Goal: Ask a question: Seek information or help from site administrators or community

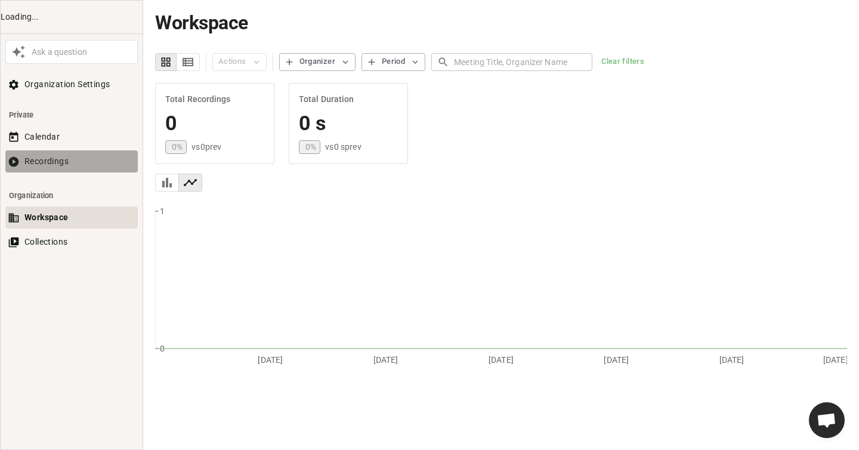
click at [56, 155] on button "Recordings" at bounding box center [71, 161] width 132 height 22
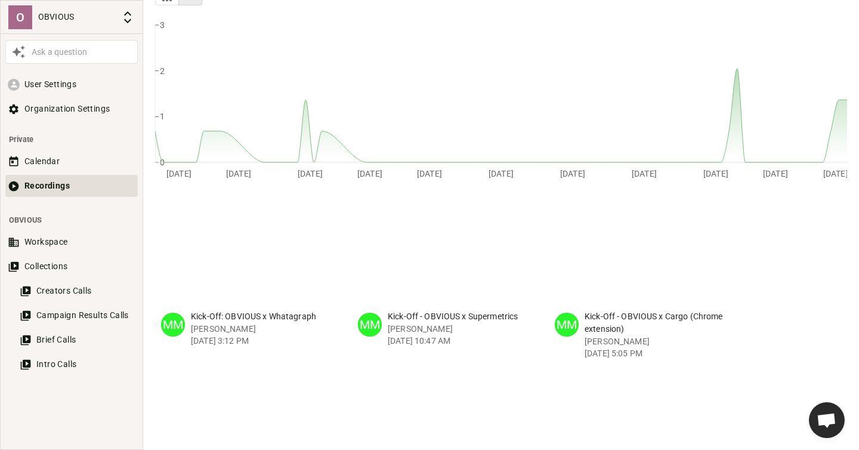
scroll to position [190, 0]
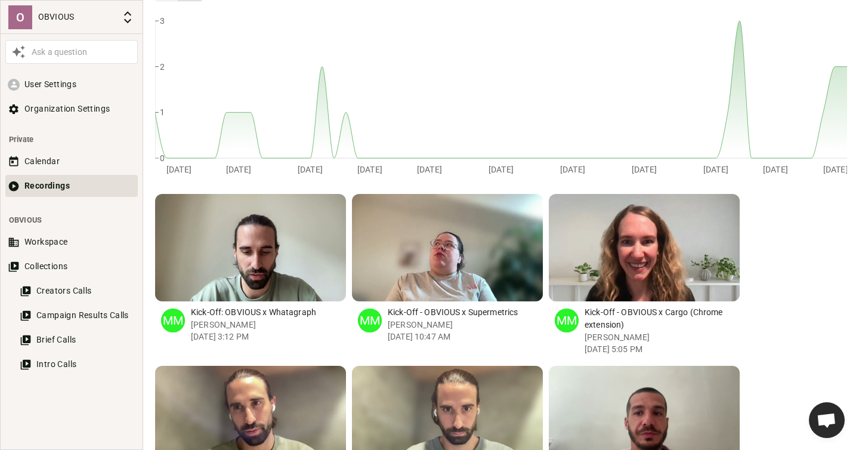
click at [453, 246] on div "button" at bounding box center [452, 247] width 11 height 107
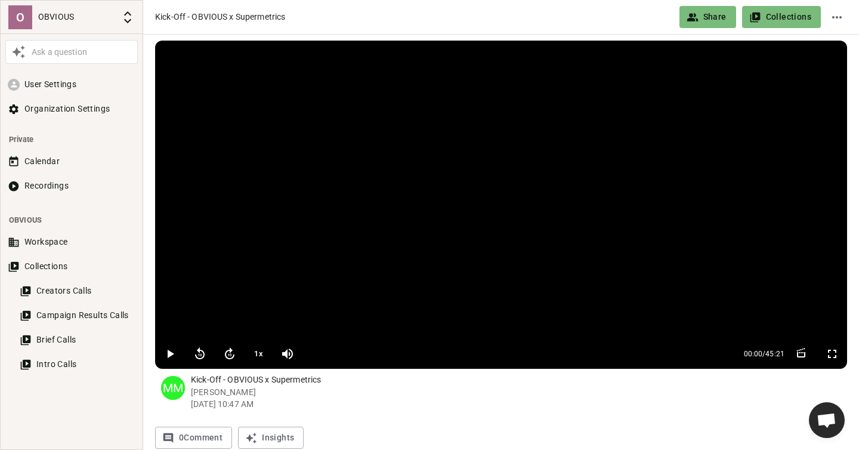
scroll to position [38, 0]
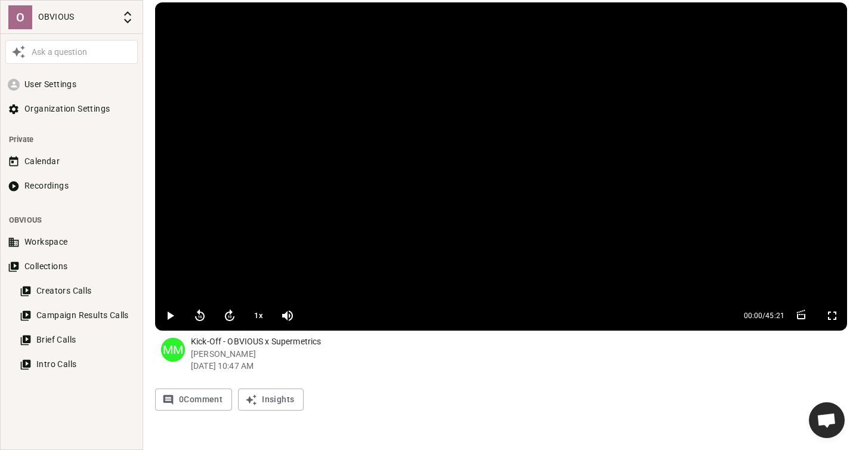
click at [165, 316] on icon "button" at bounding box center [170, 315] width 14 height 14
click at [171, 316] on icon "button" at bounding box center [169, 315] width 7 height 8
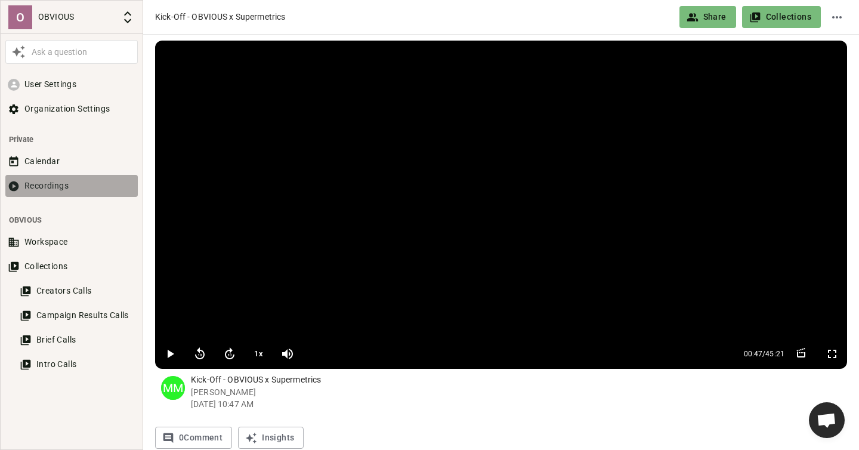
click at [63, 184] on button "Recordings" at bounding box center [71, 186] width 132 height 22
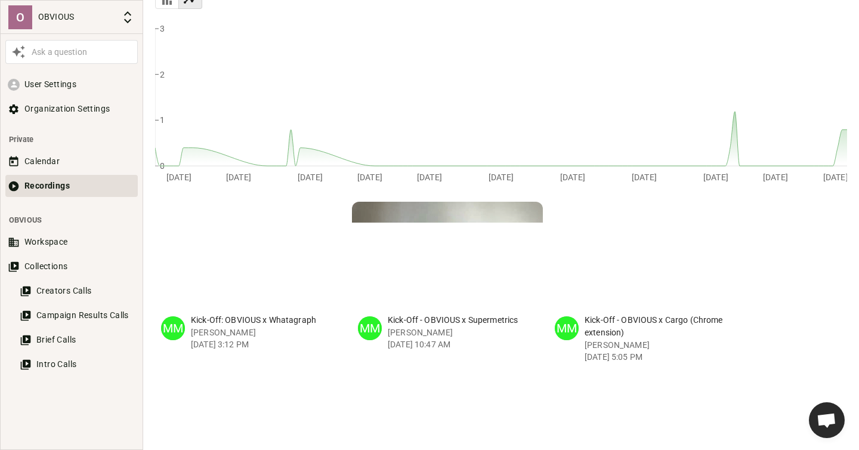
scroll to position [196, 0]
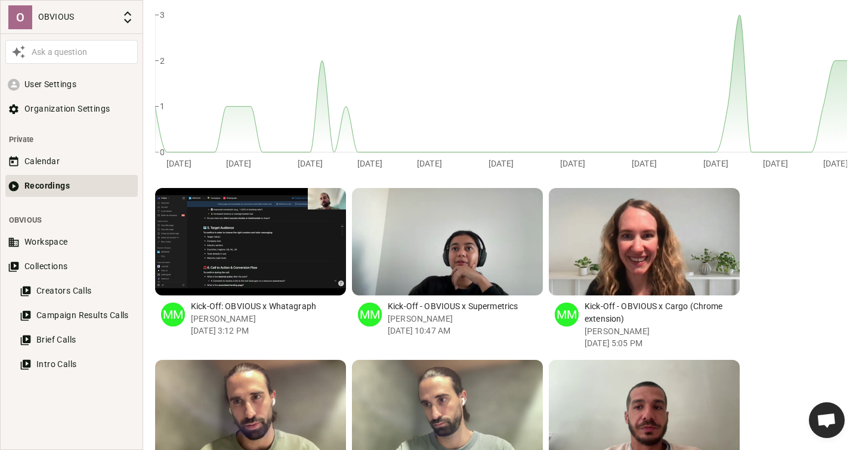
click at [440, 305] on p "Kick-Off - OBVIOUS x Supermetrics" at bounding box center [465, 306] width 155 height 13
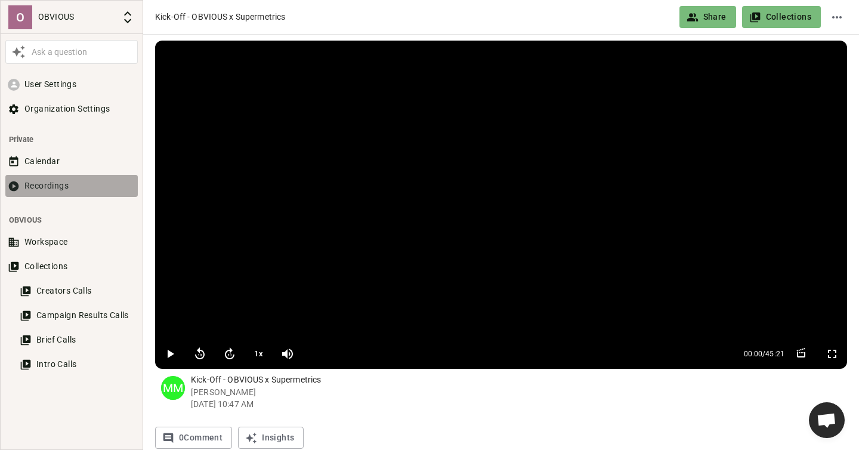
click at [52, 181] on button "Recordings" at bounding box center [71, 186] width 132 height 22
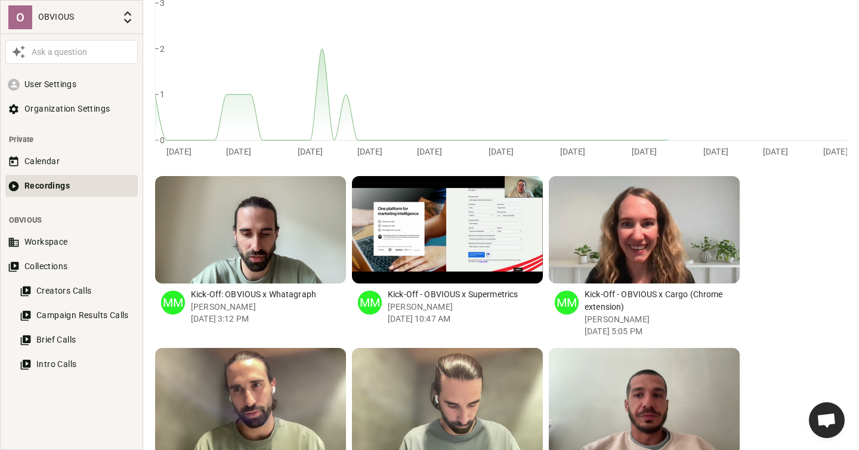
scroll to position [210, 0]
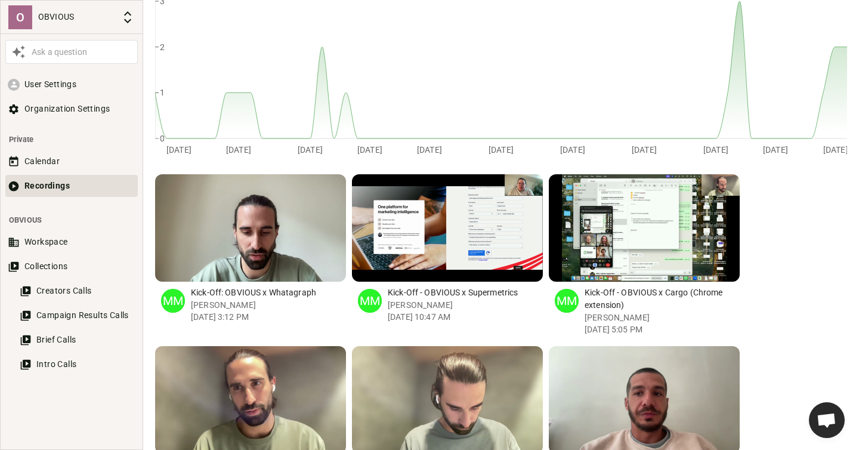
click at [658, 293] on p "Kick-Off - OBVIOUS x Cargo (Chrome extension)" at bounding box center [662, 298] width 155 height 25
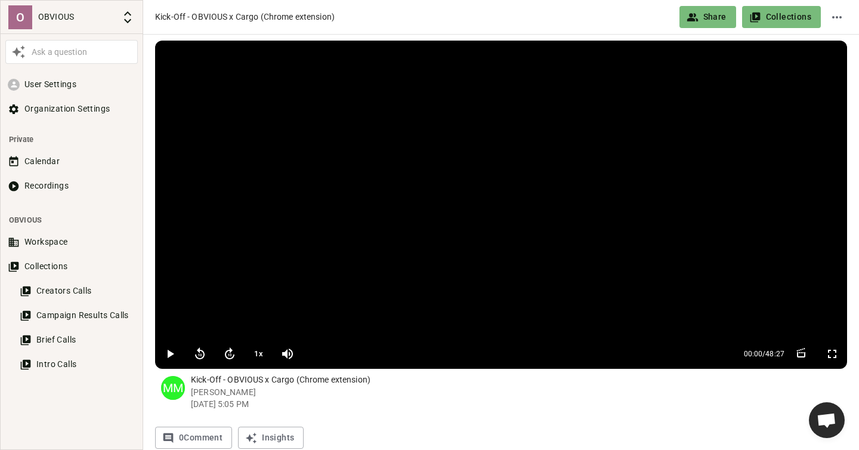
scroll to position [38, 0]
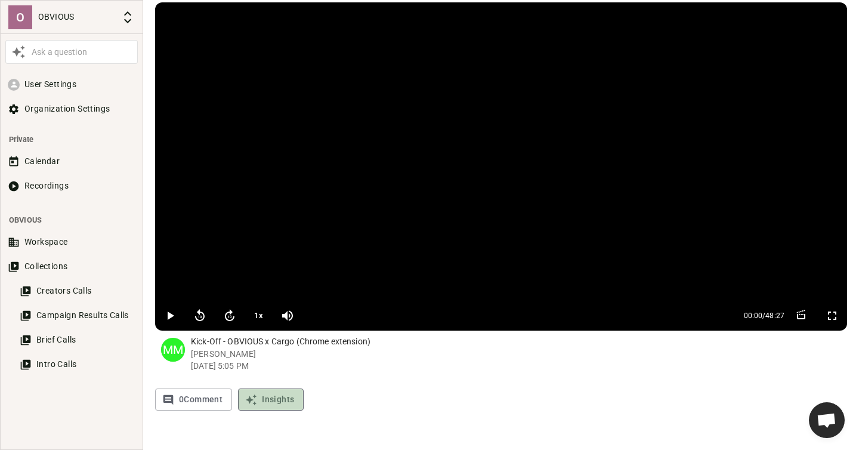
click at [271, 401] on button "Insights" at bounding box center [271, 399] width 66 height 22
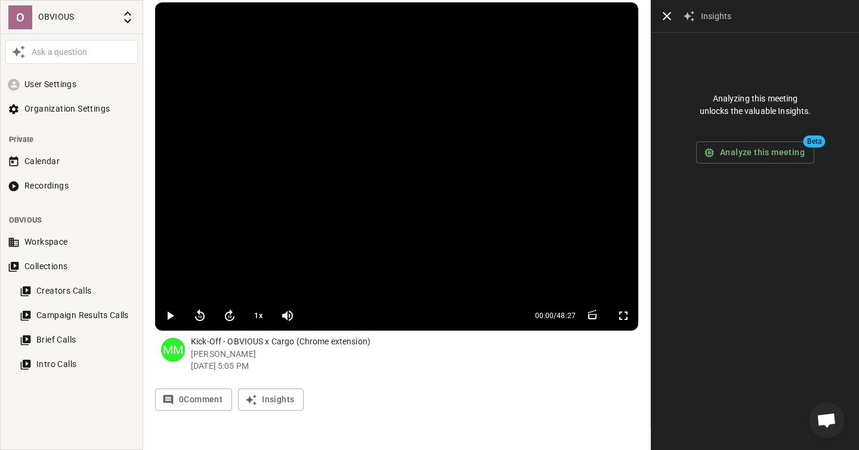
click at [665, 12] on icon "button" at bounding box center [667, 16] width 14 height 14
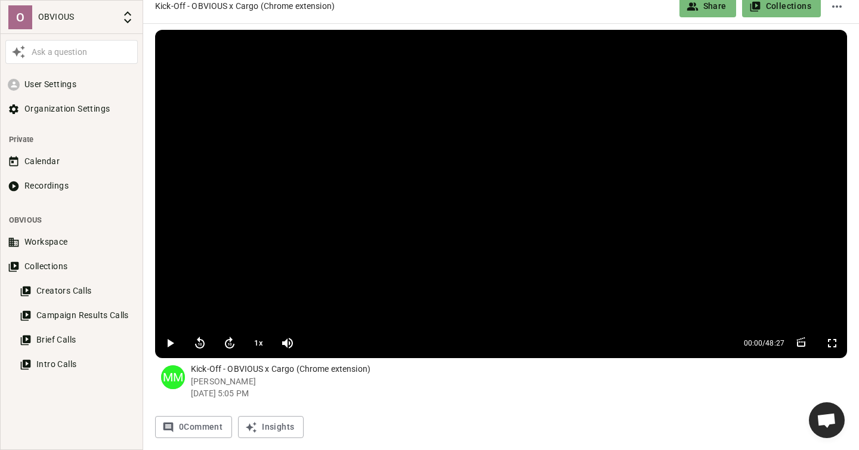
scroll to position [0, 0]
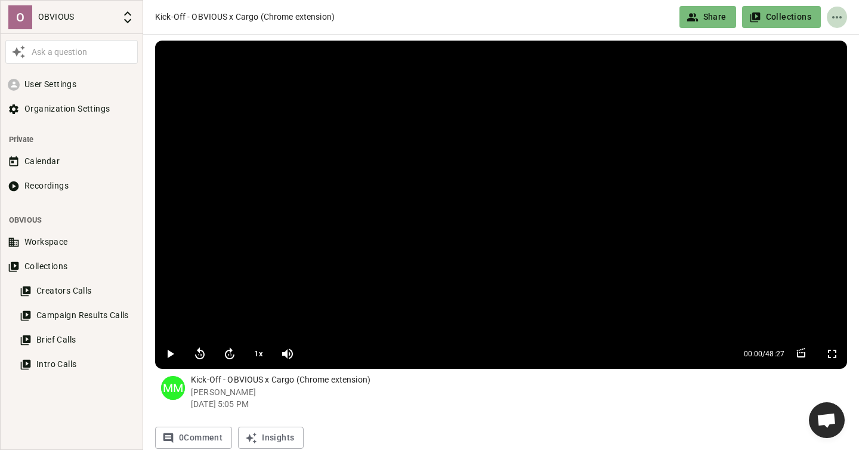
click at [835, 16] on icon "Edit name" at bounding box center [837, 17] width 14 height 14
click at [530, 14] on div at bounding box center [429, 225] width 859 height 450
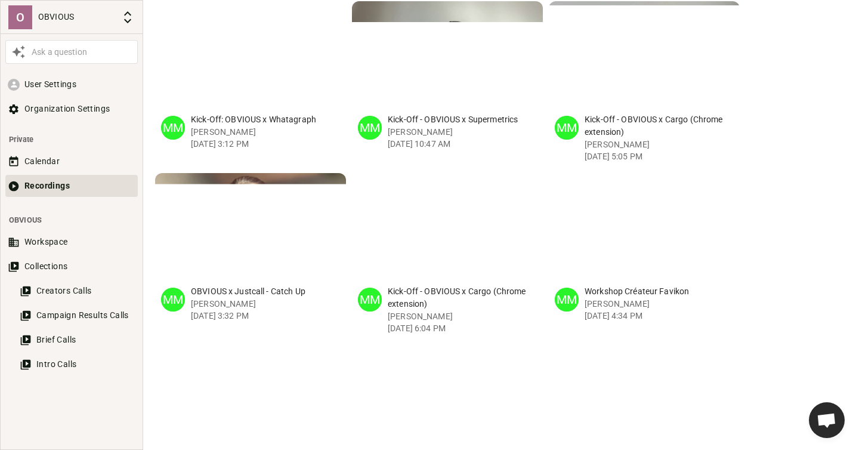
scroll to position [394, 0]
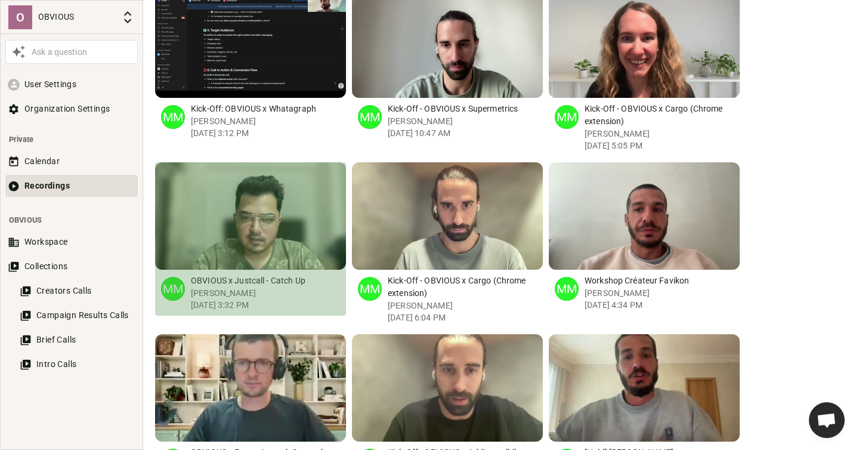
click at [273, 283] on p "OBVIOUS x Justcall - Catch Up" at bounding box center [268, 280] width 155 height 13
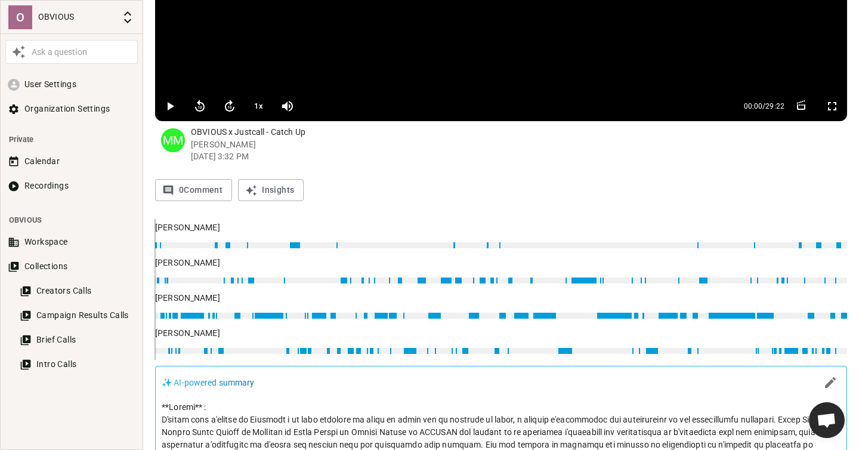
scroll to position [245, 0]
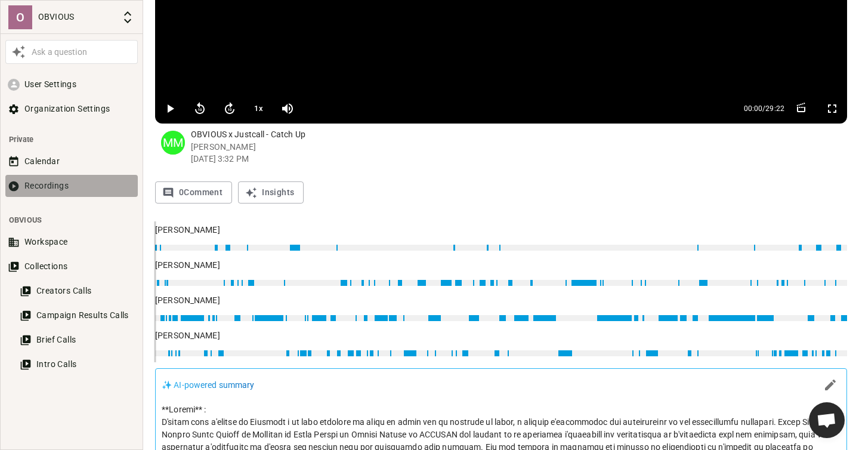
click at [57, 185] on button "Recordings" at bounding box center [71, 186] width 132 height 22
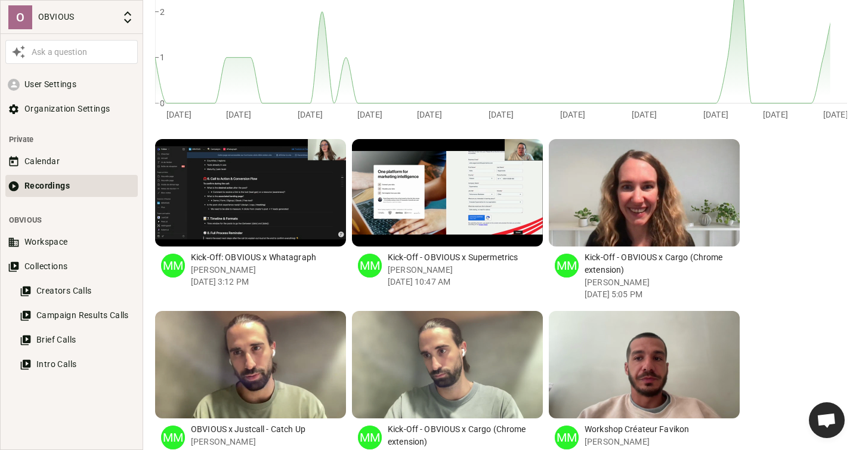
click at [494, 206] on div "button" at bounding box center [498, 192] width 11 height 107
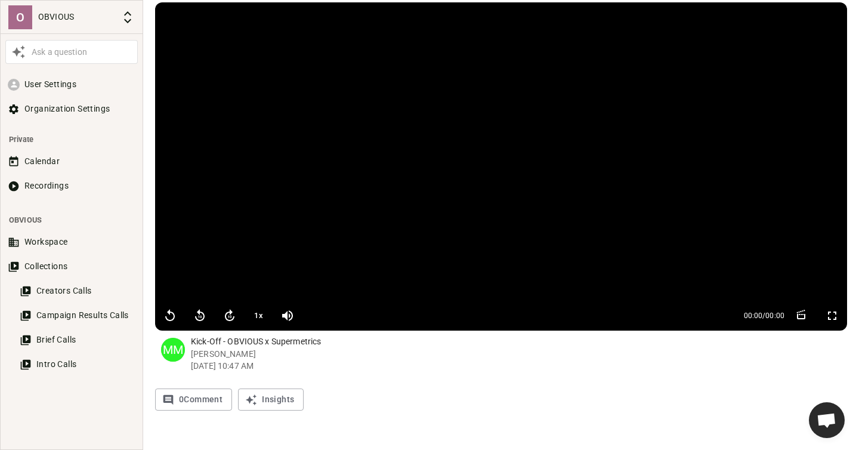
scroll to position [38, 0]
click at [801, 317] on icon "button" at bounding box center [802, 315] width 14 height 14
click at [725, 320] on button "Cancel" at bounding box center [747, 315] width 47 height 22
click at [826, 413] on span "Ouvrir le chat" at bounding box center [827, 421] width 20 height 17
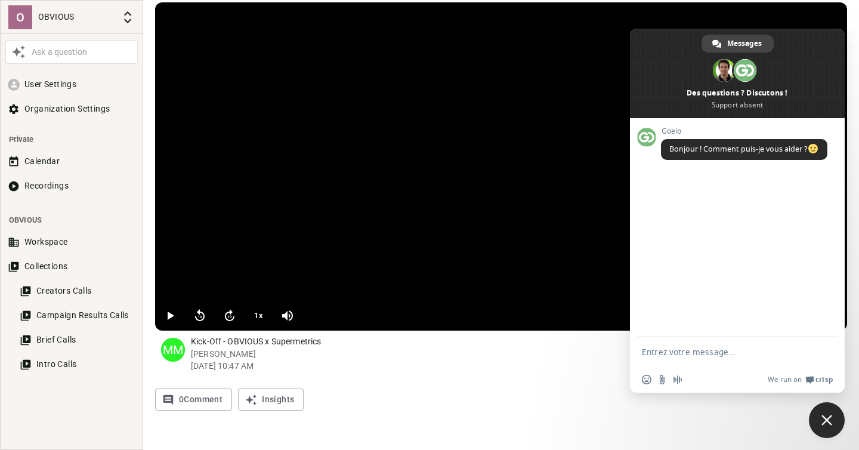
click at [564, 350] on p "Martin Mourot Sep 12, 2025 10:47 AM" at bounding box center [519, 360] width 656 height 24
click at [324, 390] on div "0 Comment Insights" at bounding box center [501, 399] width 692 height 22
click at [824, 410] on span "Fermer le chat" at bounding box center [827, 420] width 36 height 36
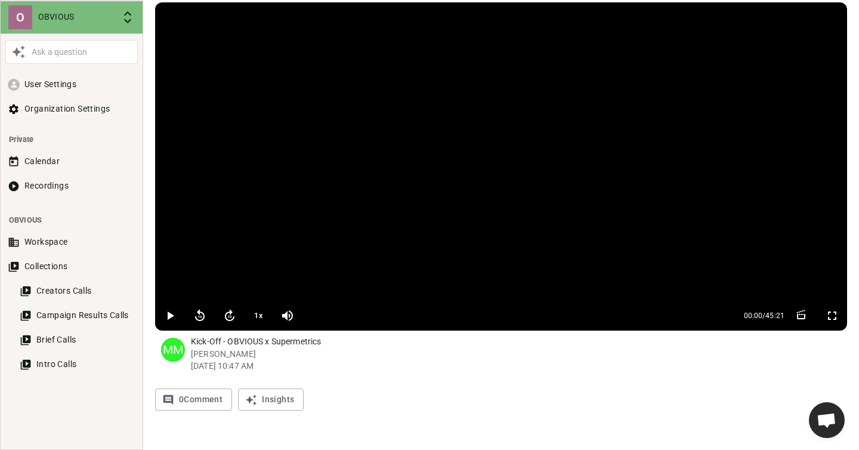
click at [123, 16] on icon "button" at bounding box center [127, 17] width 14 height 14
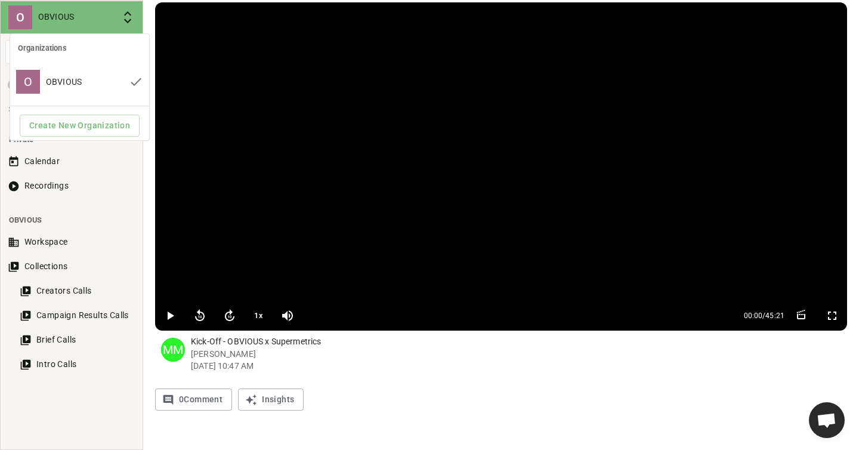
click at [123, 16] on div at bounding box center [429, 225] width 859 height 450
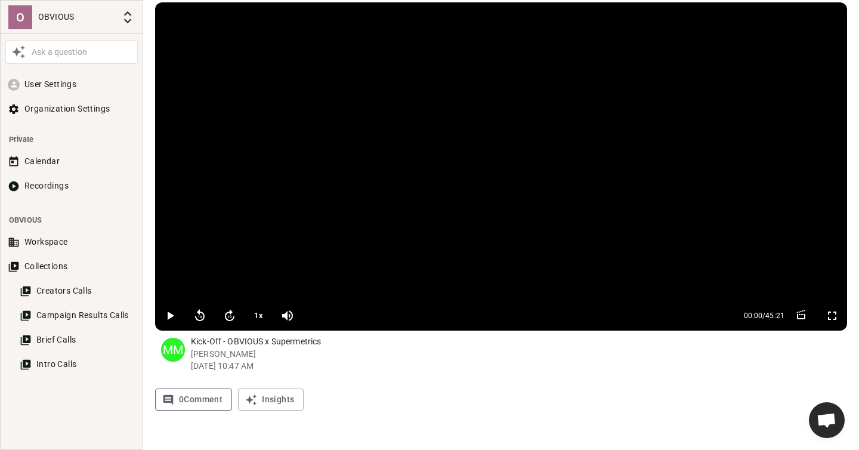
click at [187, 400] on button "0 Comment" at bounding box center [193, 399] width 77 height 22
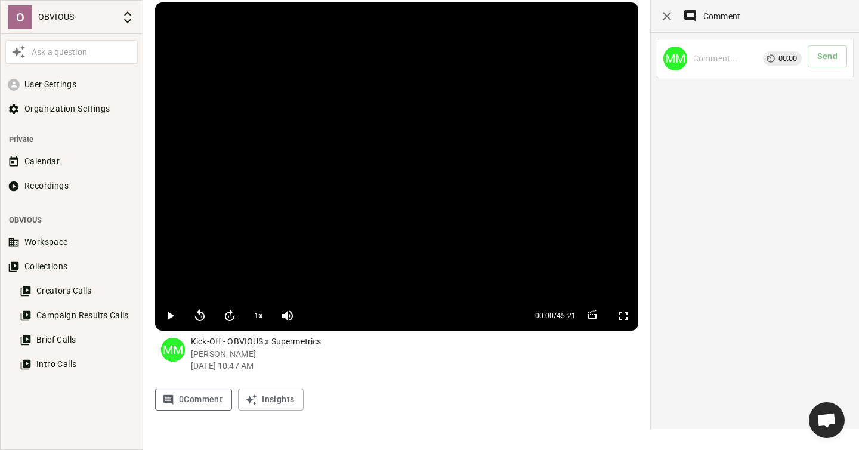
click at [187, 400] on button "0 Comment" at bounding box center [193, 399] width 77 height 22
click at [242, 342] on p "Kick-Off - OBVIOUS x Supermetrics" at bounding box center [414, 341] width 447 height 13
click at [467, 351] on p "Martin Mourot Sep 12, 2025 10:47 AM" at bounding box center [414, 360] width 447 height 24
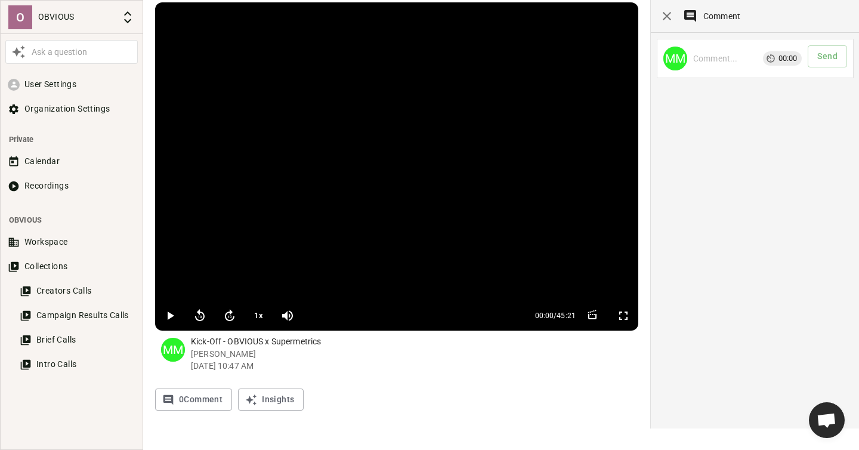
click at [667, 16] on icon "button" at bounding box center [667, 16] width 14 height 14
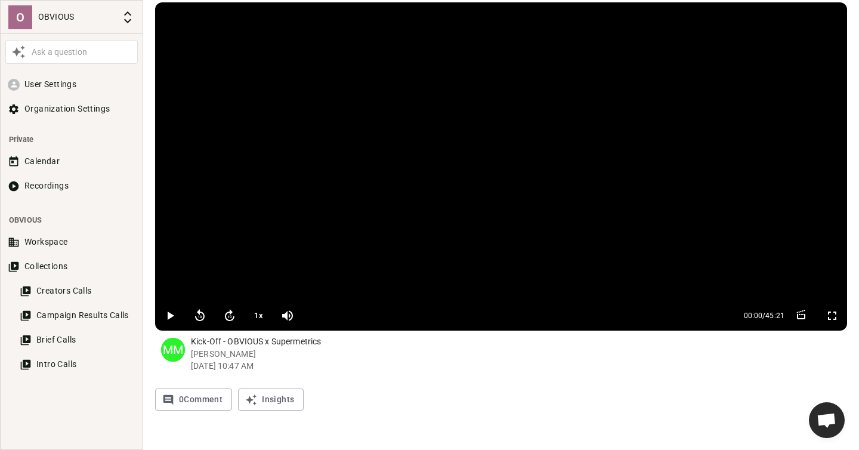
scroll to position [0, 0]
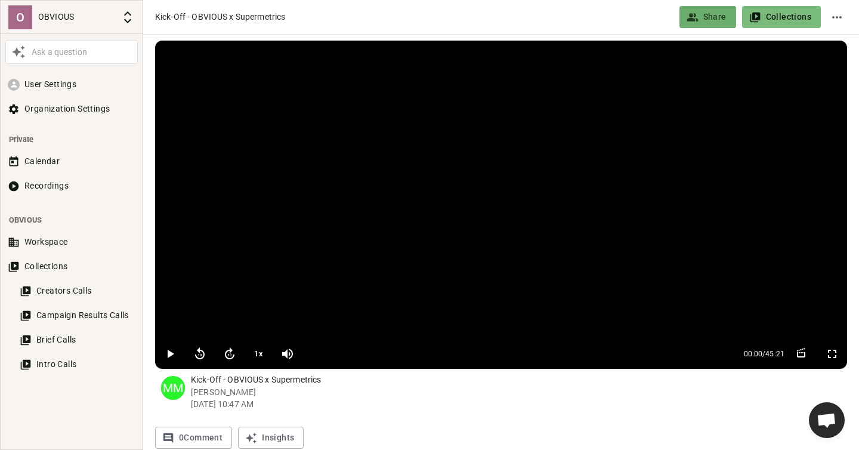
click at [687, 16] on button "Share" at bounding box center [707, 17] width 57 height 22
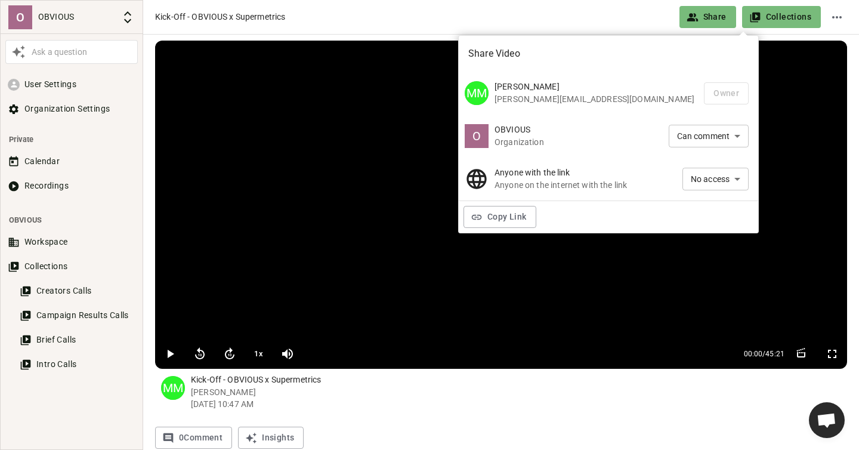
click at [691, 394] on div at bounding box center [429, 225] width 859 height 450
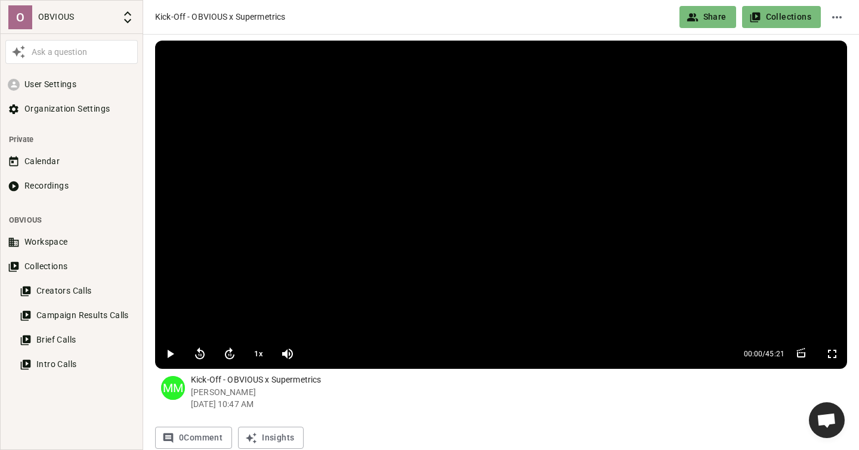
click at [841, 20] on icon "Edit name" at bounding box center [837, 17] width 14 height 14
click at [672, 406] on div at bounding box center [429, 225] width 859 height 450
click at [366, 143] on video at bounding box center [501, 190] width 692 height 298
click at [170, 353] on icon "button" at bounding box center [170, 354] width 14 height 14
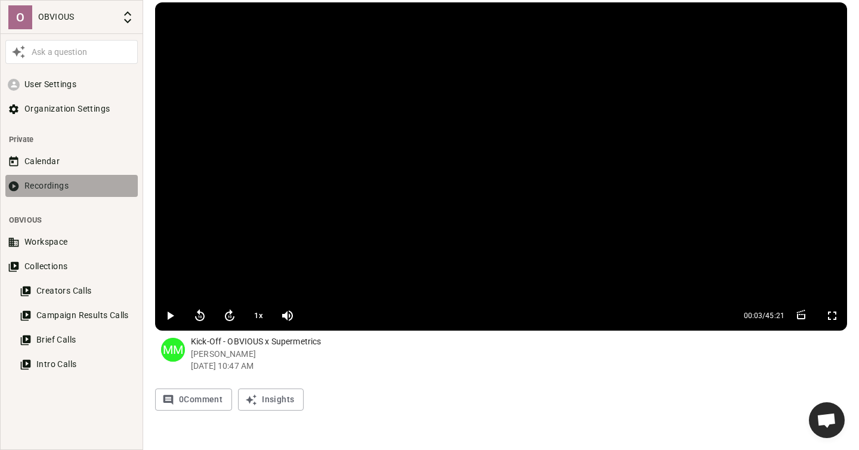
click at [47, 187] on button "Recordings" at bounding box center [71, 186] width 132 height 22
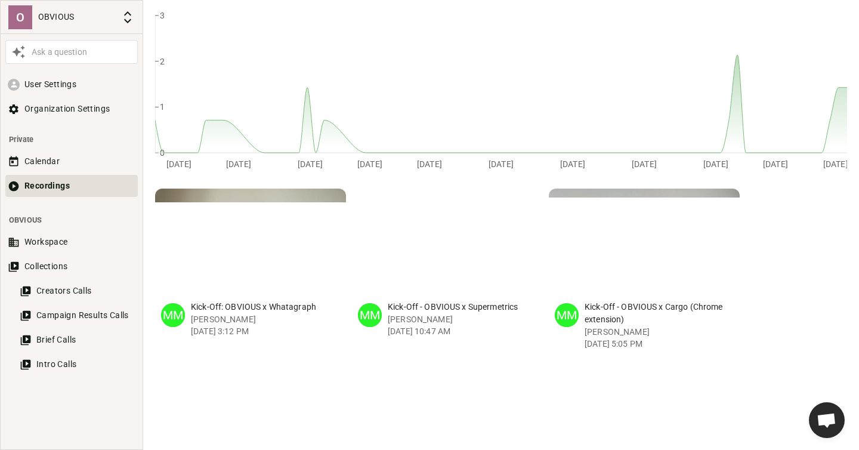
scroll to position [197, 0]
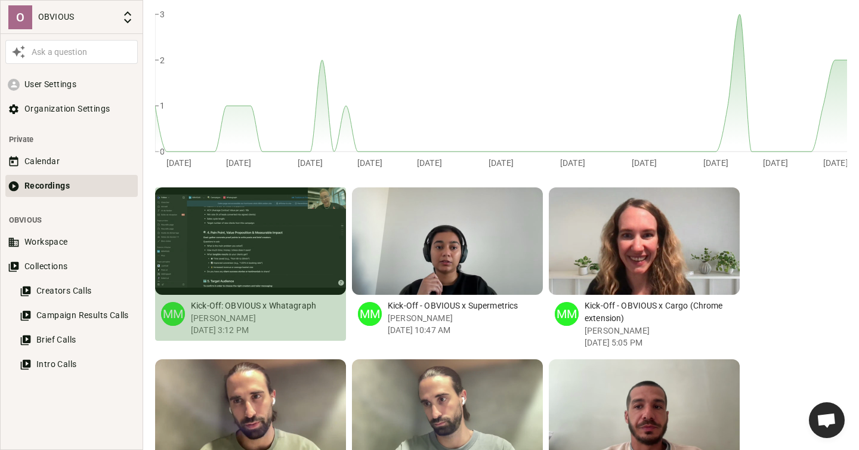
click at [252, 302] on p "Kick-Off: OBVIOUS x Whatagraph" at bounding box center [268, 305] width 155 height 13
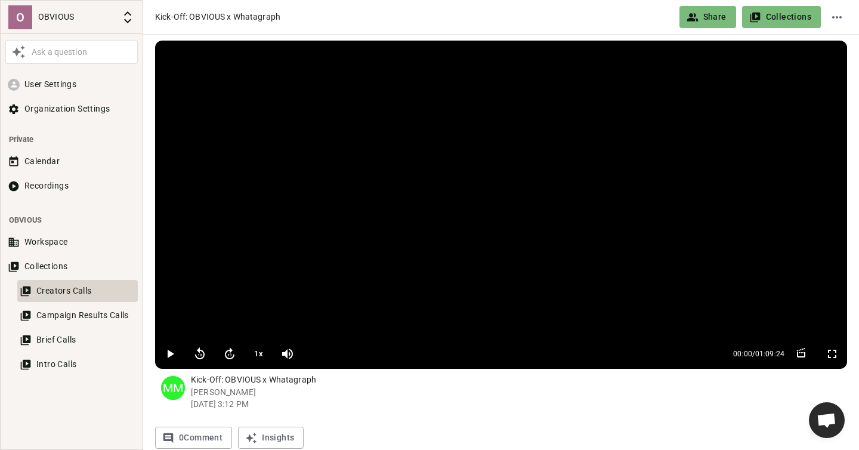
click at [79, 290] on button "Creators Calls" at bounding box center [77, 291] width 120 height 22
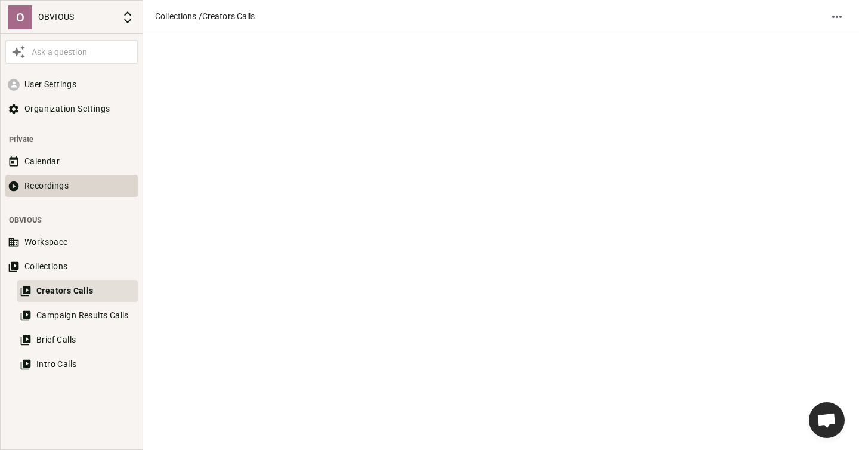
click at [52, 181] on button "Recordings" at bounding box center [71, 186] width 132 height 22
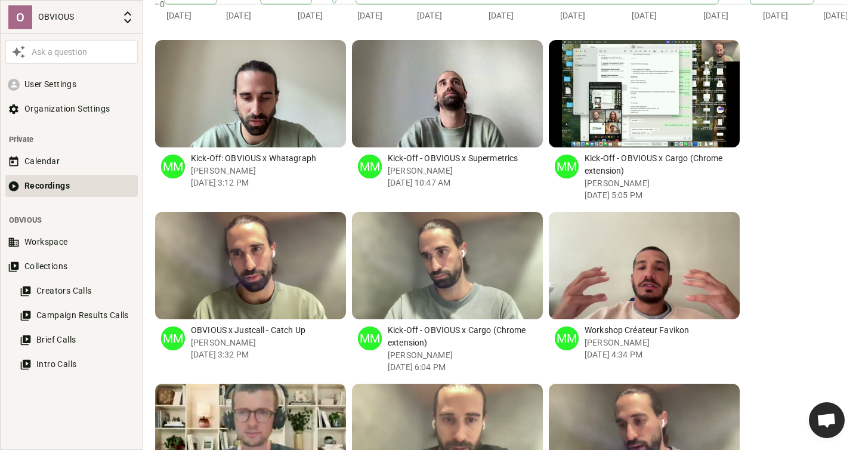
scroll to position [347, 0]
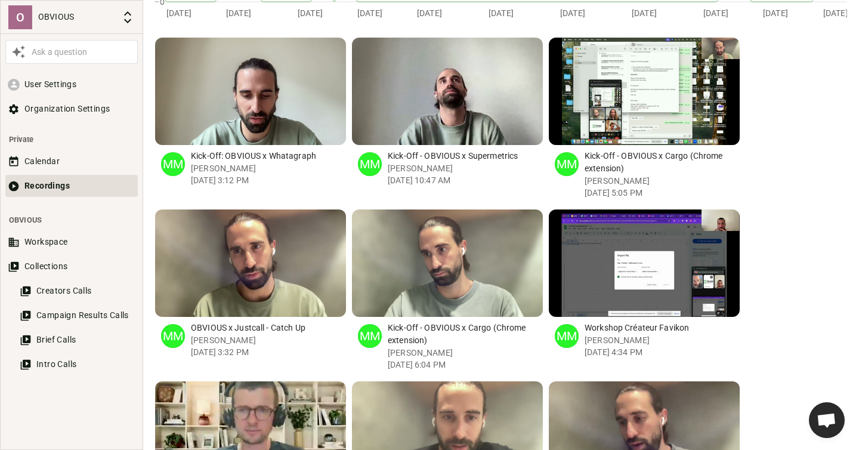
click at [701, 298] on div "button" at bounding box center [706, 262] width 11 height 107
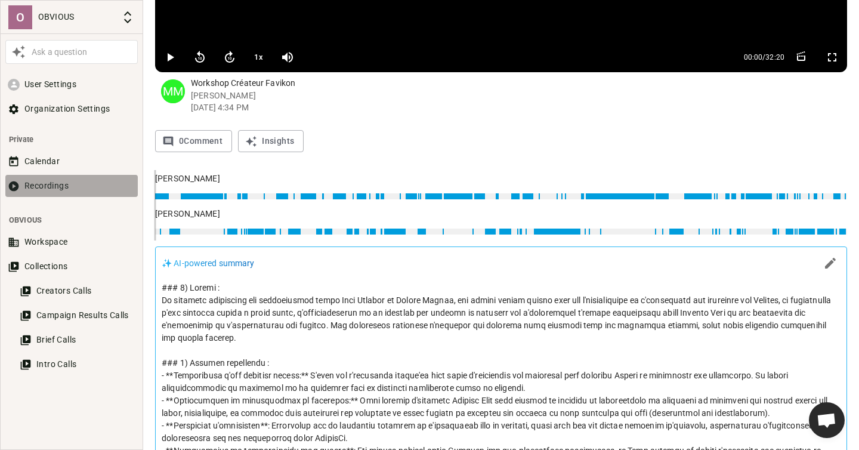
click at [70, 186] on button "Recordings" at bounding box center [71, 186] width 132 height 22
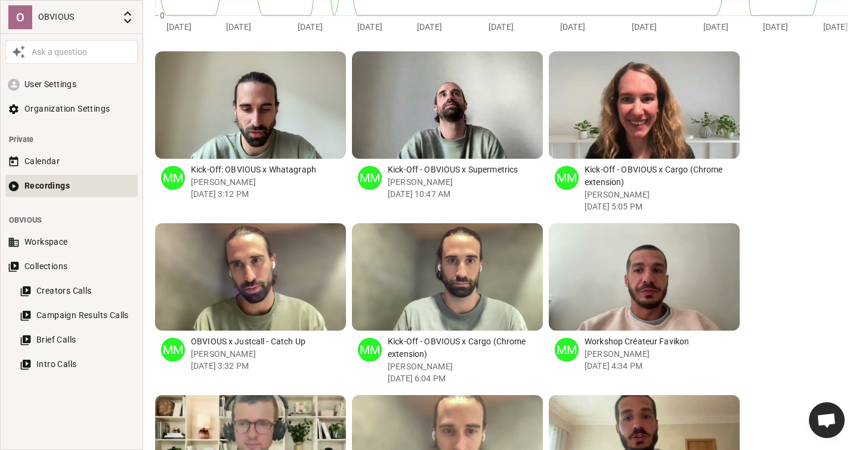
scroll to position [327, 0]
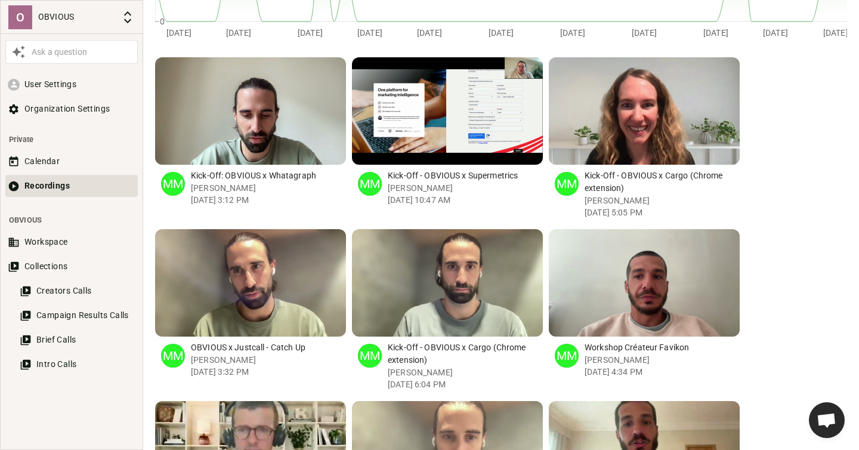
click at [367, 181] on div "MM" at bounding box center [370, 184] width 24 height 24
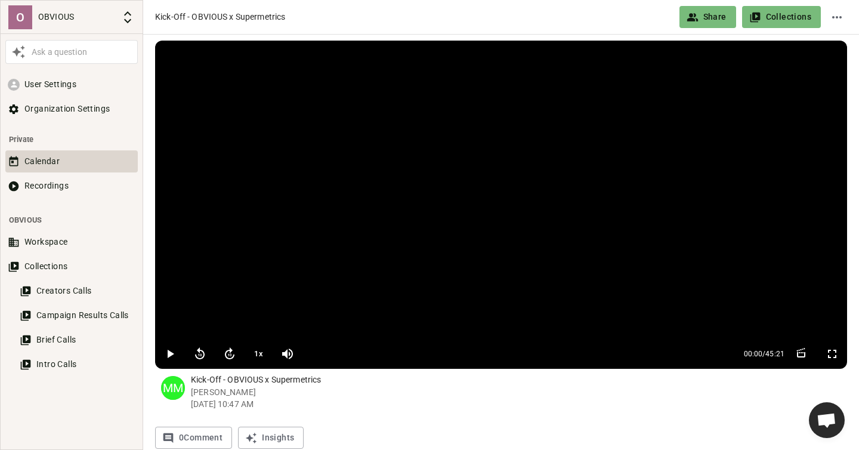
click at [31, 164] on button "Calendar" at bounding box center [71, 161] width 132 height 22
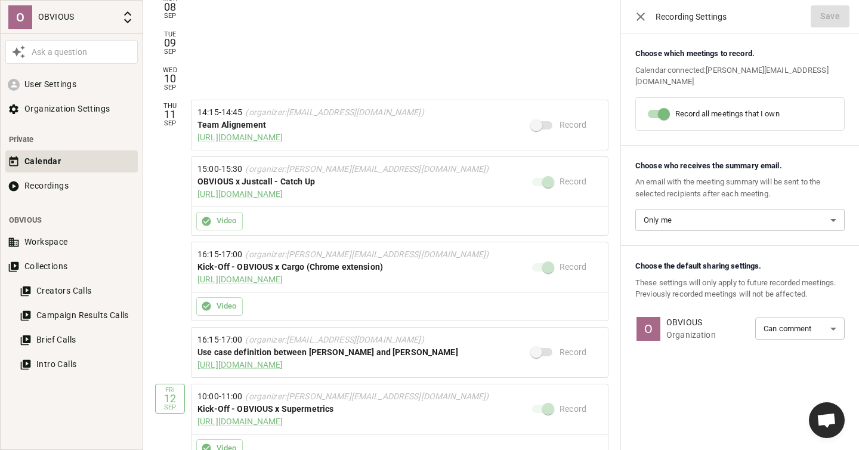
scroll to position [284, 0]
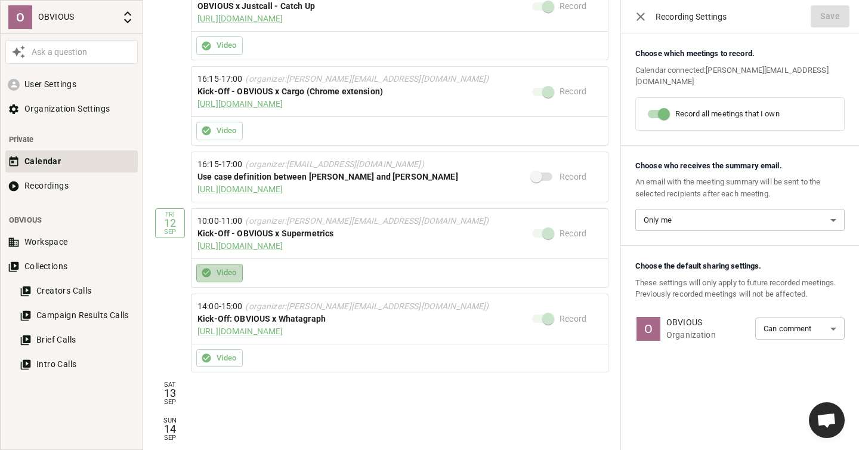
click at [233, 275] on button "Video" at bounding box center [219, 273] width 47 height 18
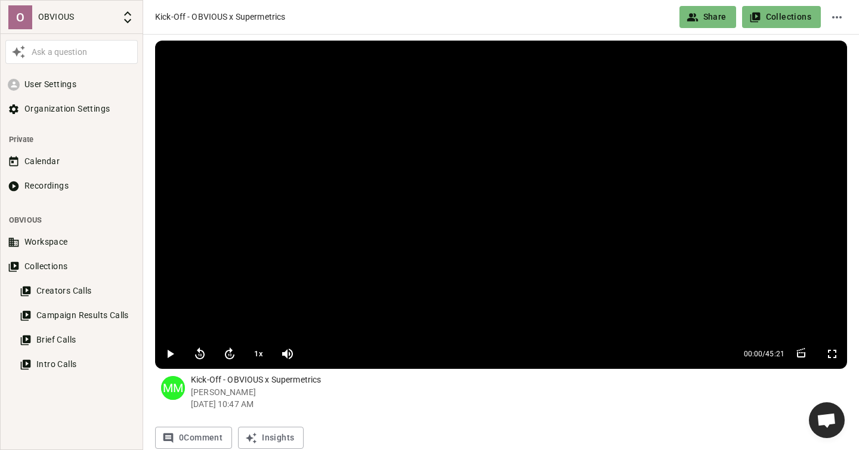
scroll to position [38, 0]
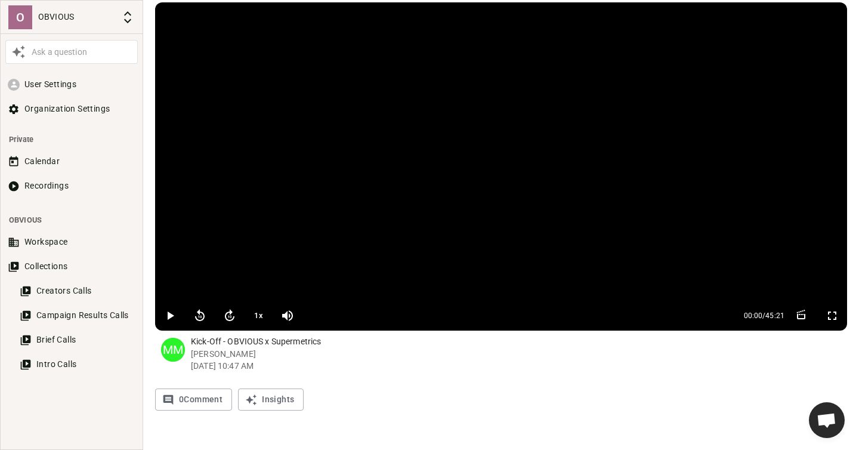
click at [826, 424] on span "Ouvrir le chat" at bounding box center [827, 421] width 20 height 17
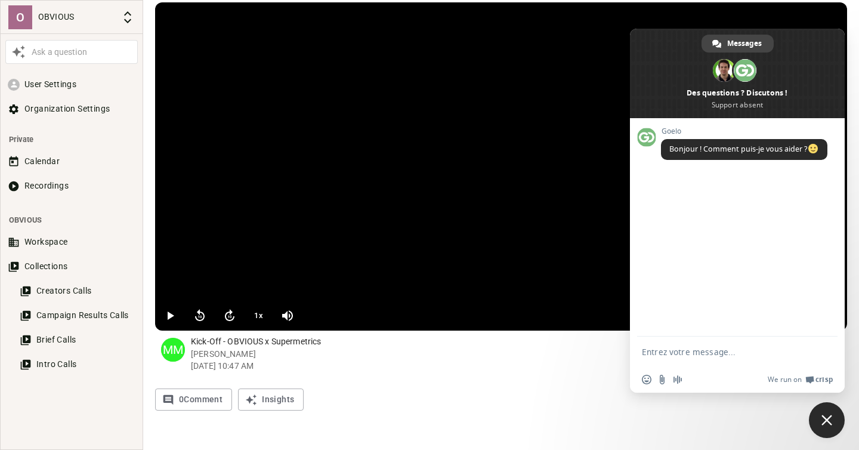
click at [693, 354] on textarea "Entrez votre message..." at bounding box center [724, 352] width 165 height 11
type textarea "Quand est ce que j'aurais le transcript text du recording ?"
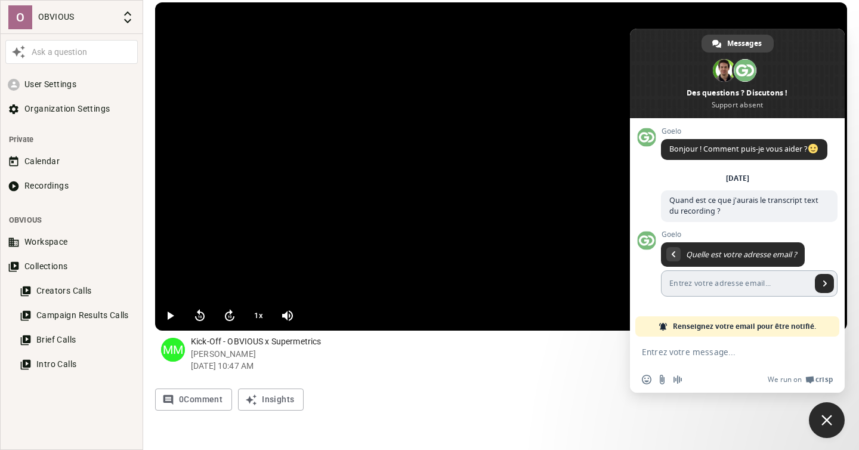
click at [757, 291] on input "Entrez votre adresse email..." at bounding box center [736, 283] width 150 height 26
click at [784, 293] on input "Entrez votre adresse email..." at bounding box center [736, 283] width 150 height 26
click at [650, 300] on div "Goelo Bonjour ! Comment puis-je vous aider ? [DATE] Quand est ce que j'aurais l…" at bounding box center [737, 227] width 215 height 218
click at [830, 420] on span "Fermer le chat" at bounding box center [826, 420] width 11 height 11
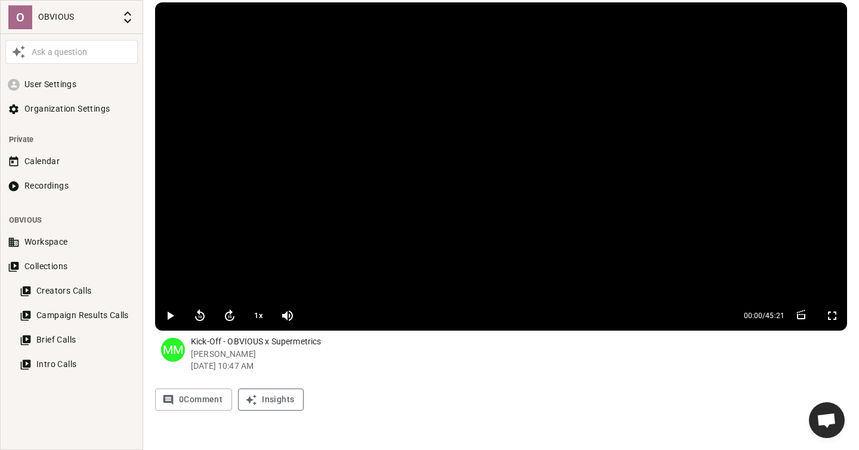
click at [270, 400] on button "Insights" at bounding box center [271, 399] width 66 height 22
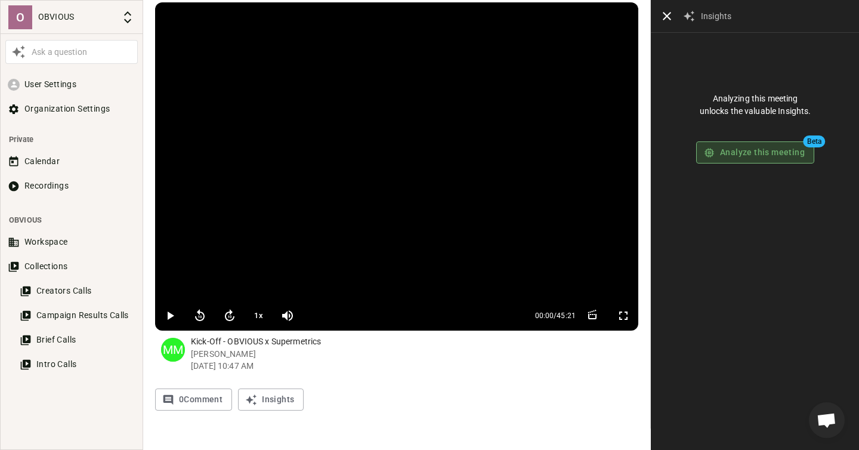
click at [795, 155] on button "Analyze this meeting" at bounding box center [755, 152] width 118 height 22
click at [770, 159] on button "Analyze this meeting" at bounding box center [755, 152] width 118 height 22
click at [770, 159] on span "Analyze this meeting Beta" at bounding box center [755, 152] width 118 height 22
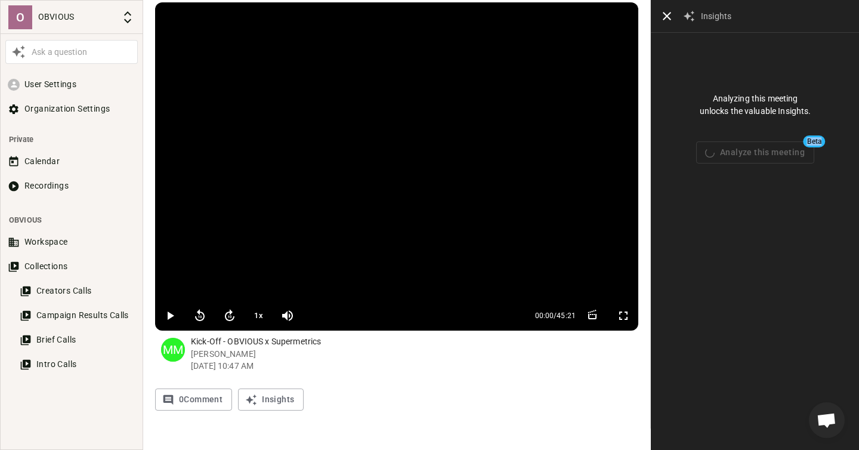
click at [770, 159] on span "Analyze this meeting Beta" at bounding box center [755, 152] width 118 height 22
click at [770, 159] on button "Analyze this meeting" at bounding box center [755, 152] width 118 height 22
click at [770, 159] on span "Analyze this meeting Beta" at bounding box center [755, 152] width 118 height 22
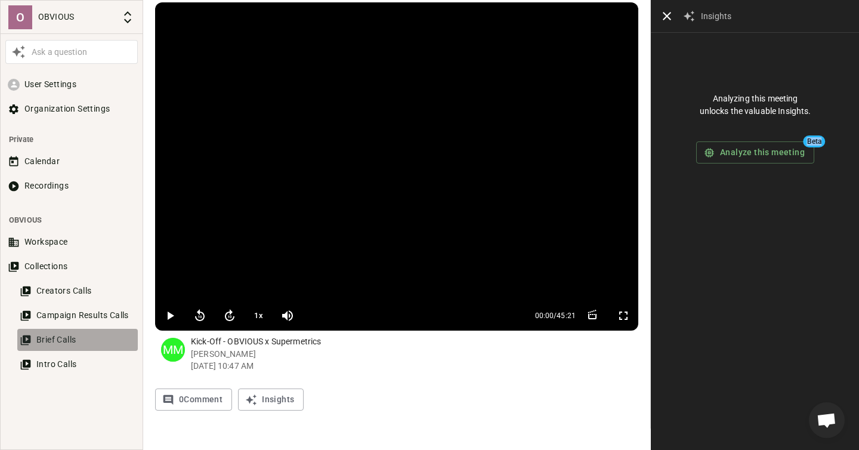
click at [75, 341] on button "Brief Calls" at bounding box center [77, 340] width 120 height 22
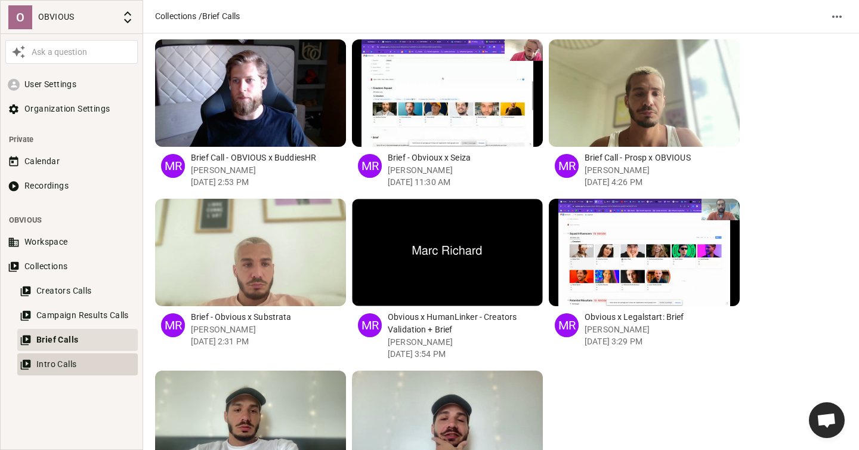
click at [75, 356] on button "Intro Calls" at bounding box center [77, 364] width 120 height 22
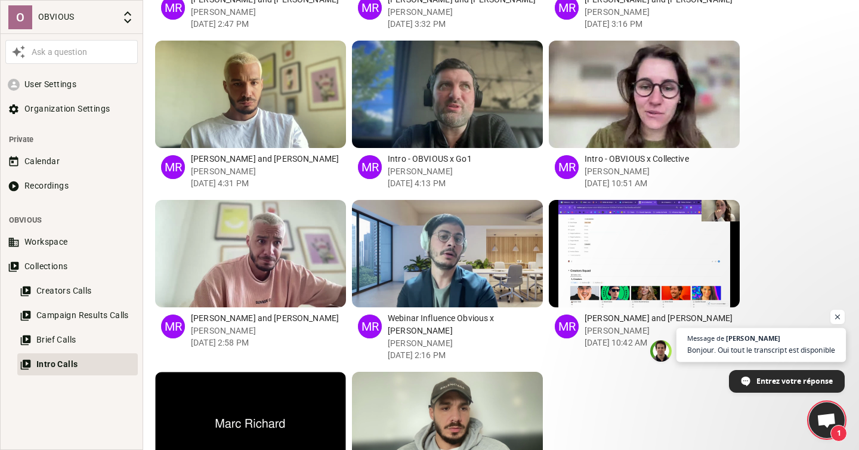
scroll to position [44, 0]
click at [778, 350] on span "Bonjour. Oui tout le transcript est disponible" at bounding box center [761, 349] width 148 height 11
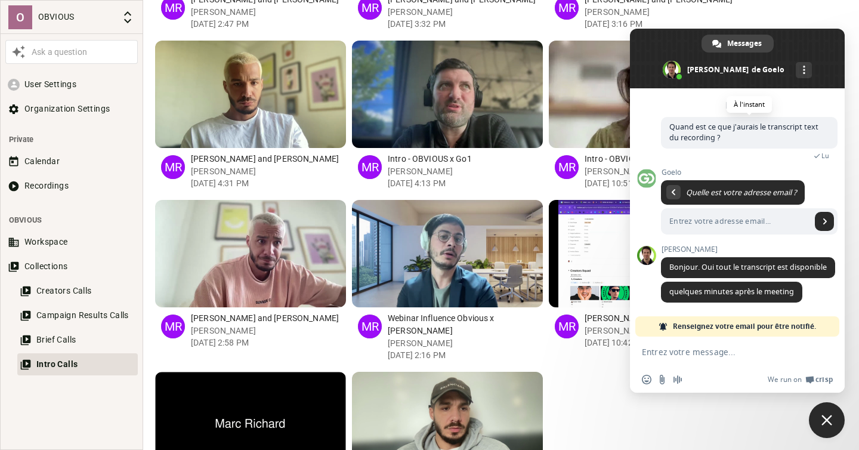
scroll to position [45, 0]
click at [703, 351] on textarea "Entrez votre message..." at bounding box center [724, 352] width 165 height 11
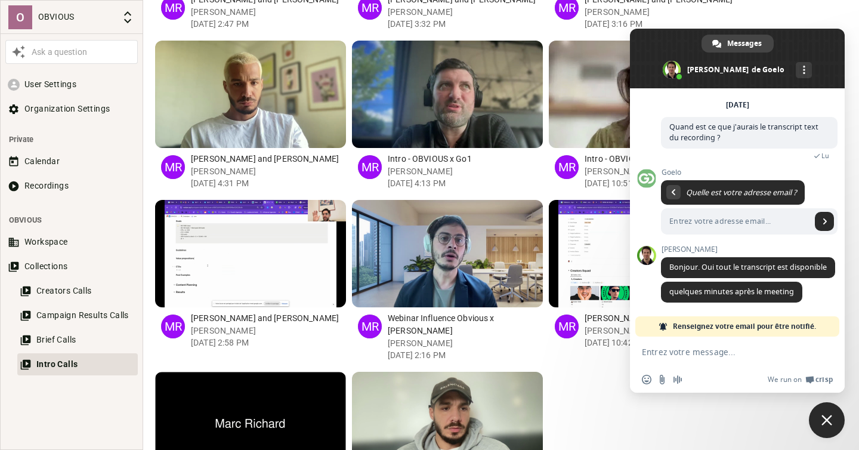
scroll to position [0, 0]
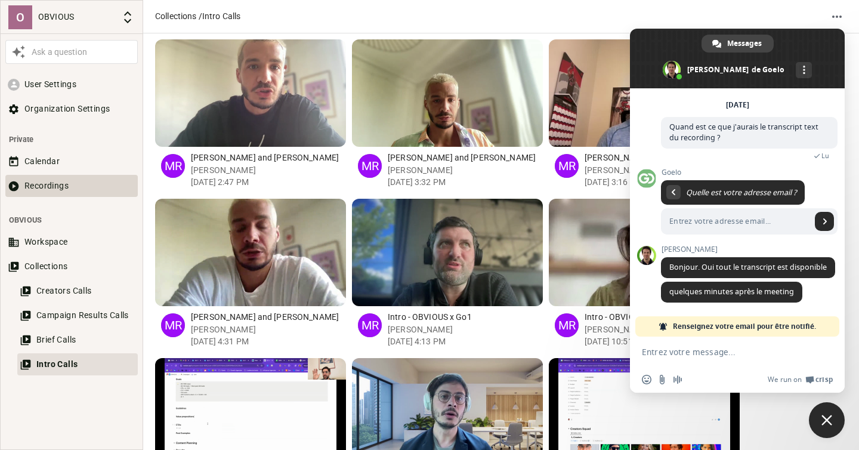
click at [51, 187] on button "Recordings" at bounding box center [71, 186] width 132 height 22
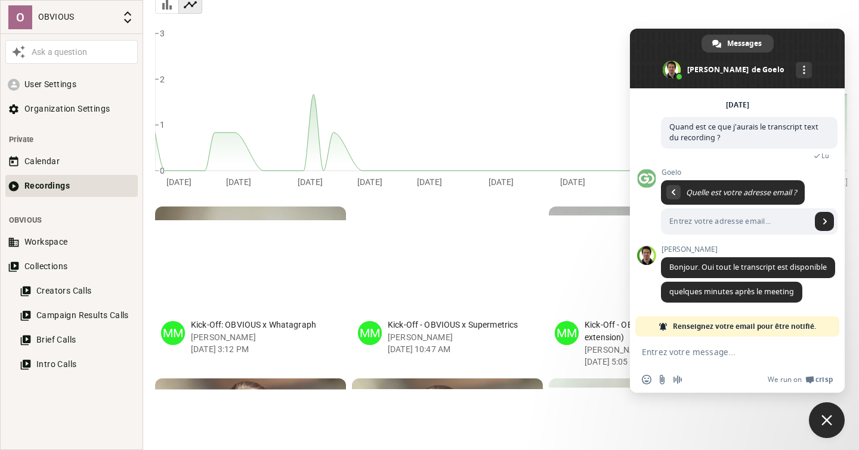
scroll to position [190, 0]
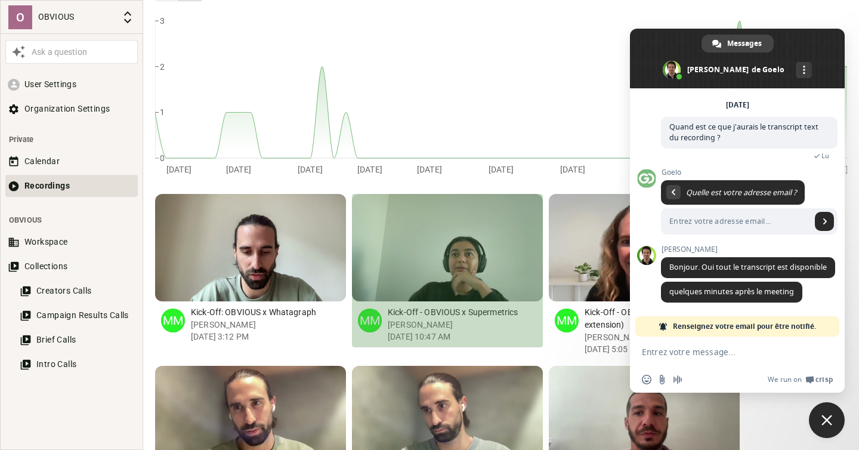
click at [454, 314] on p "Kick-Off - OBVIOUS x Supermetrics" at bounding box center [465, 312] width 155 height 13
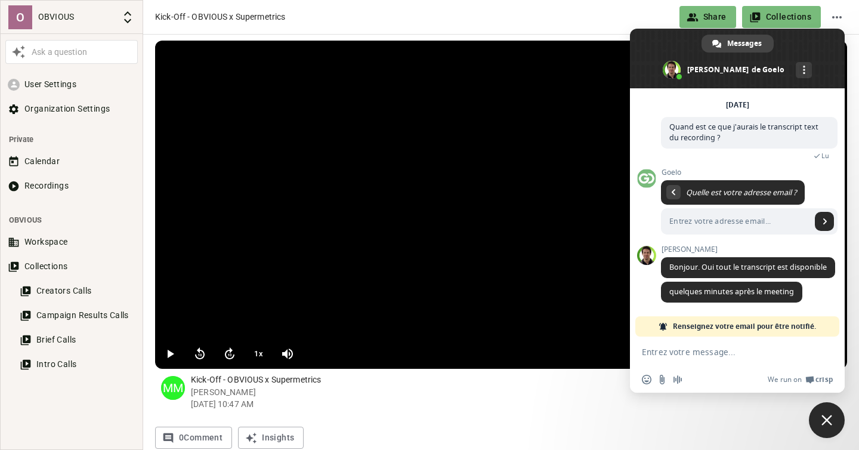
scroll to position [38, 0]
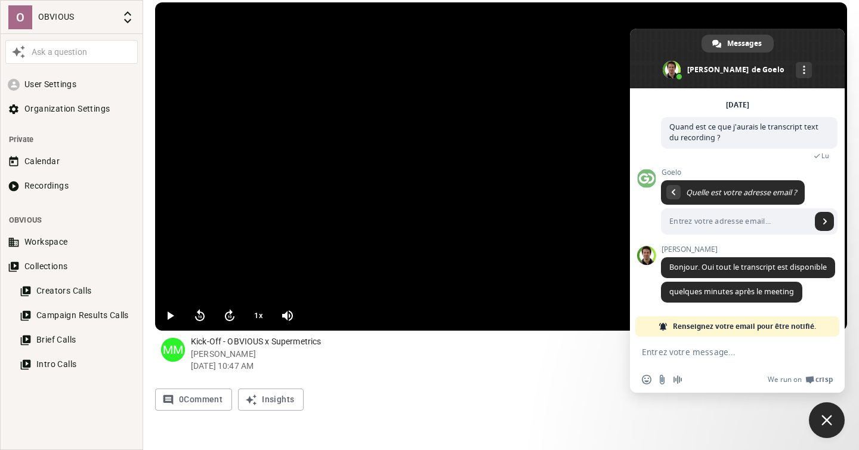
click at [733, 358] on form at bounding box center [724, 352] width 165 height 32
click at [693, 348] on textarea "Entrez votre message..." at bounding box center [724, 352] width 165 height 11
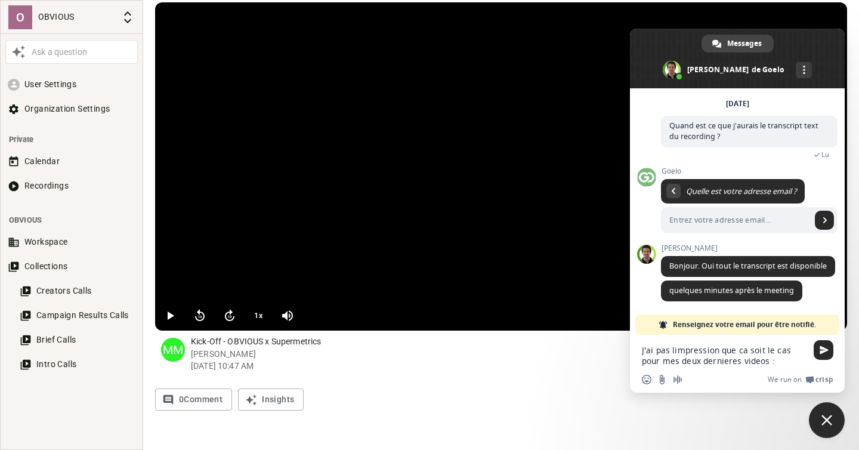
type textarea "J'ai pas limpression que ca soit le cas pour mes deux dernieres videos :/"
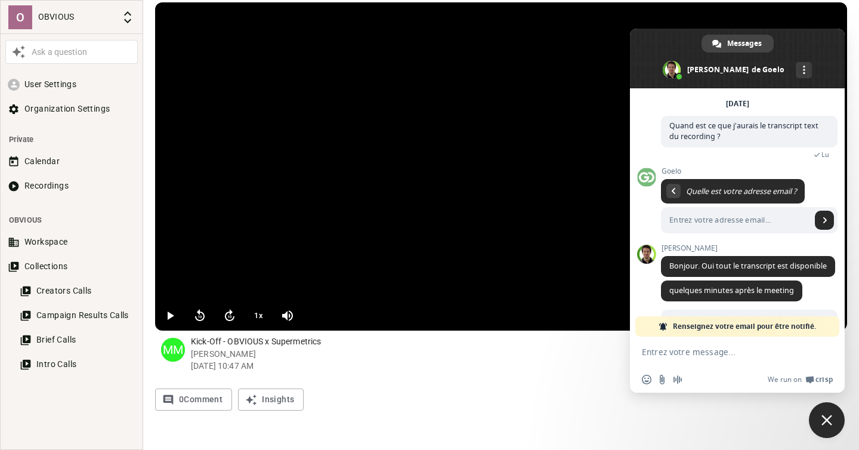
scroll to position [85, 0]
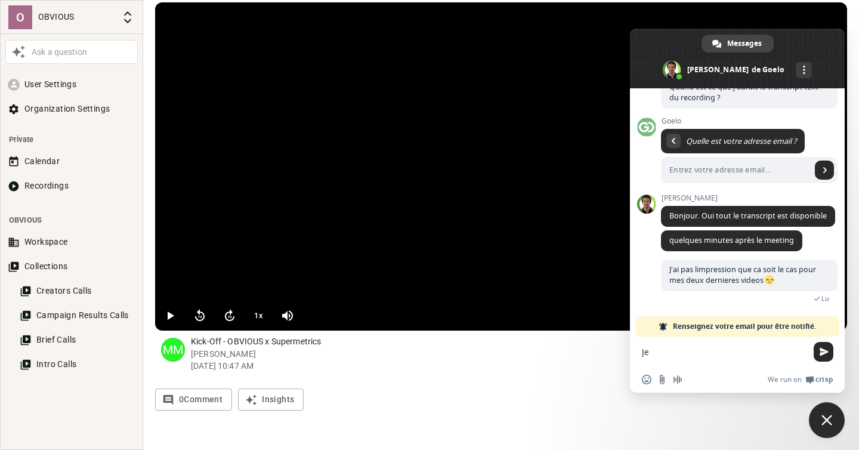
type textarea "J"
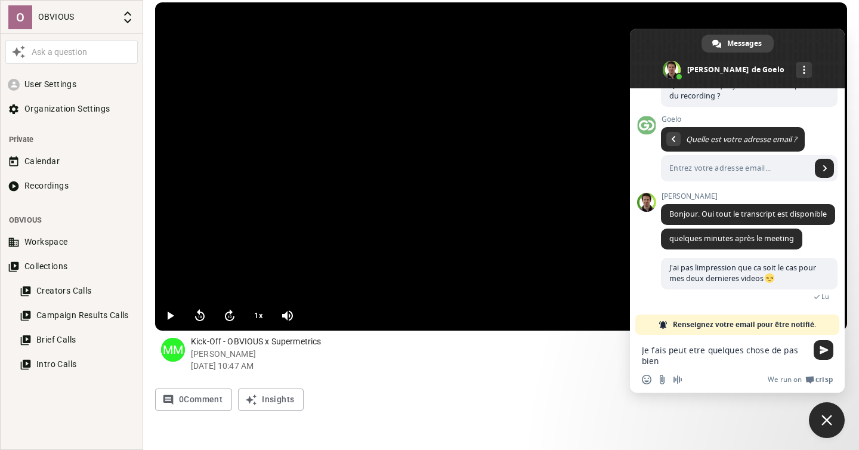
type textarea "Je fais peut etre quelques chose de pas bien ?"
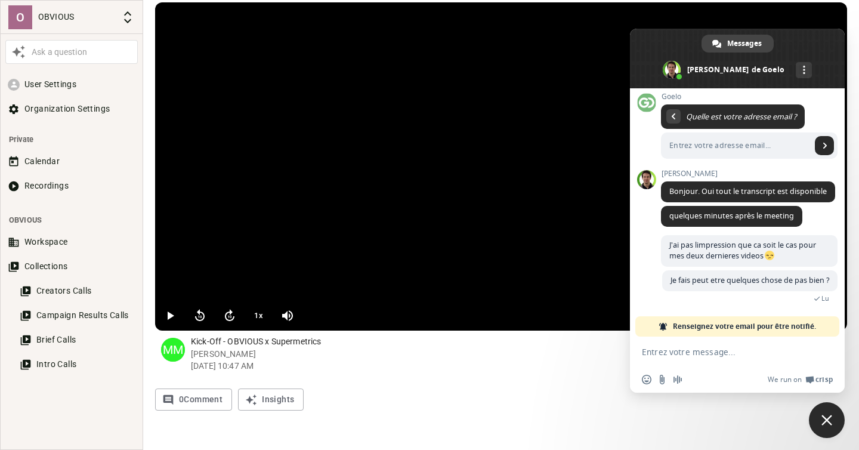
scroll to position [134, 0]
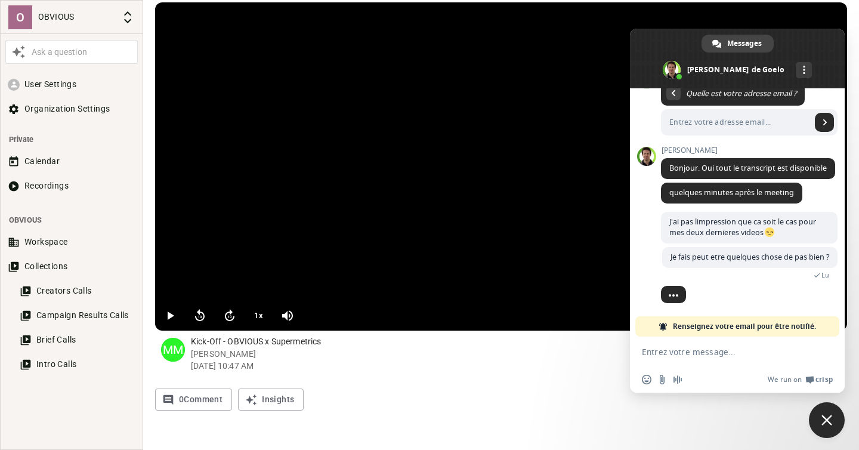
click at [369, 389] on div "0 Comment Insights" at bounding box center [501, 399] width 692 height 22
click at [78, 190] on button "Recordings" at bounding box center [71, 186] width 132 height 22
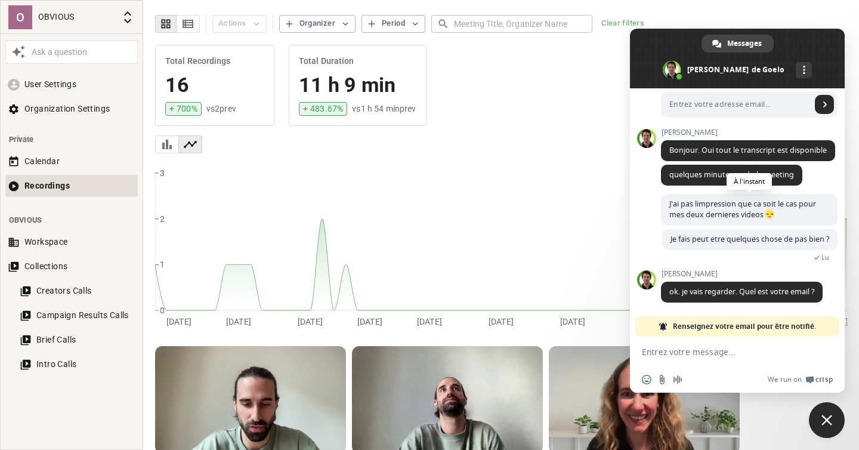
scroll to position [152, 0]
click at [670, 351] on textarea "Entrez votre message..." at bounding box center [724, 352] width 165 height 11
click at [710, 352] on textarea "Entrez votre message..." at bounding box center [724, 352] width 165 height 11
paste textarea "[PERSON_NAME][EMAIL_ADDRESS][DOMAIN_NAME]"
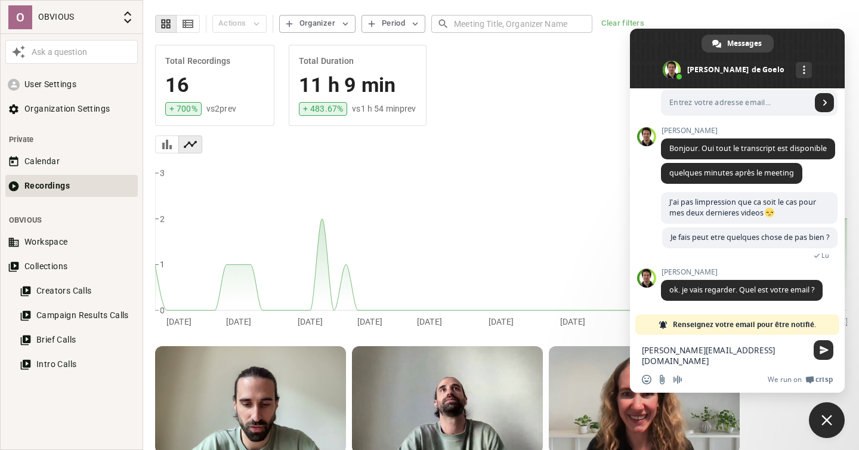
type textarea "[PERSON_NAME][EMAIL_ADDRESS][DOMAIN_NAME]"
click at [825, 350] on span "Envoyer" at bounding box center [824, 349] width 9 height 9
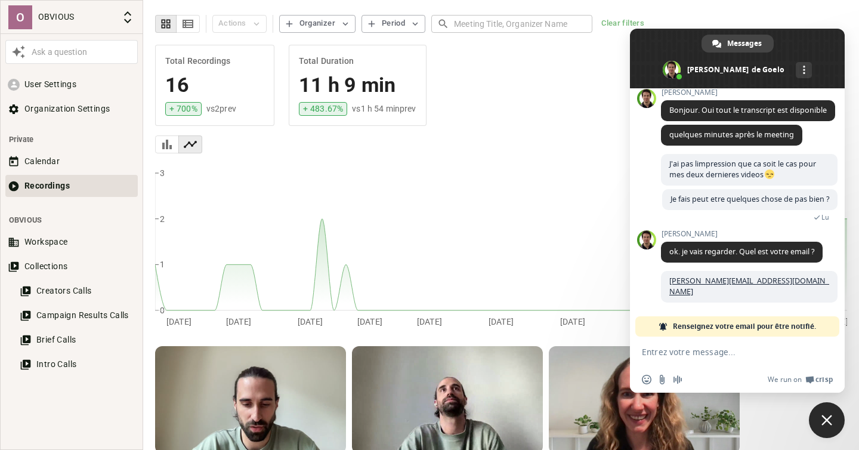
scroll to position [181, 0]
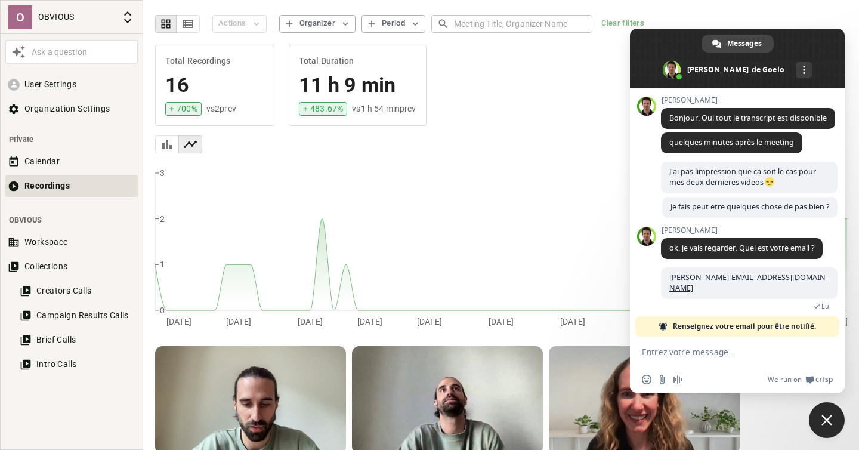
click at [736, 350] on textarea "Entrez votre message..." at bounding box center [724, 352] width 165 height 11
type textarea "Merci !"
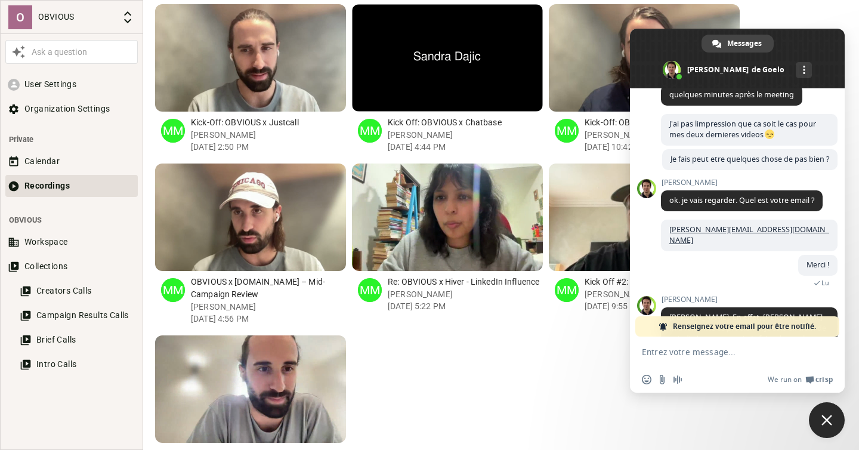
scroll to position [280, 0]
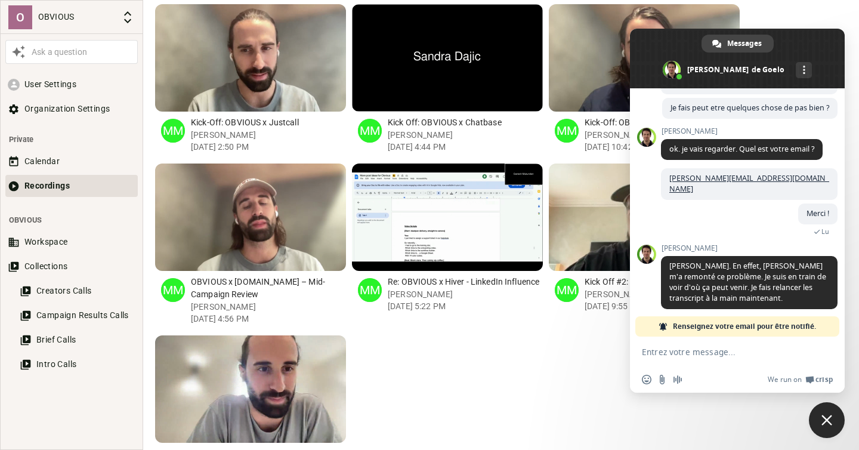
click at [698, 349] on textarea "Entrez votre message..." at bounding box center [724, 352] width 165 height 11
type textarea "Merci beaucoup !"
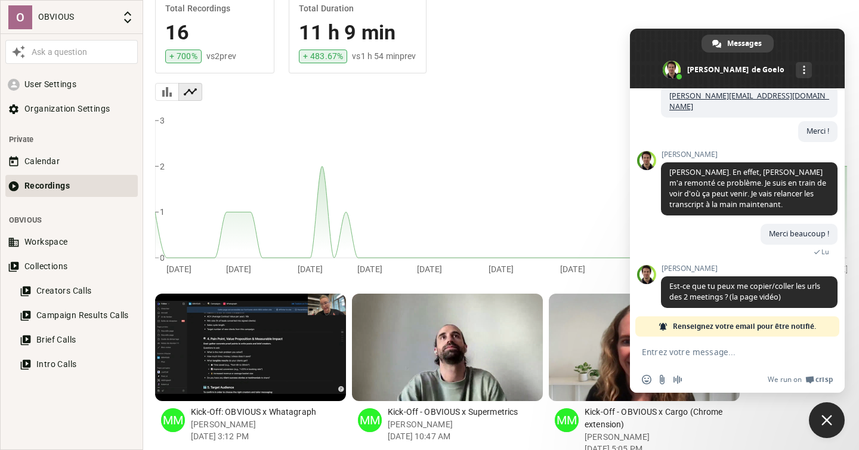
scroll to position [293, 0]
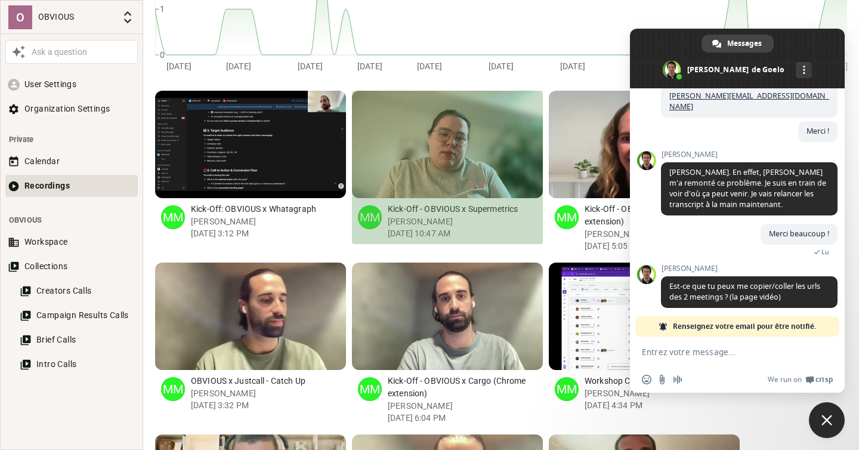
click at [400, 173] on div "button" at bounding box center [395, 144] width 11 height 107
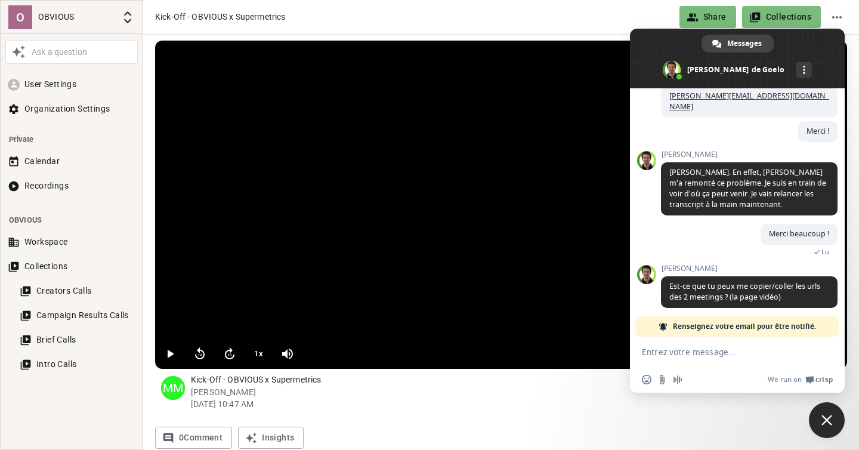
click at [699, 350] on textarea "Entrez votre message..." at bounding box center [724, 352] width 165 height 11
paste textarea "[URL][DOMAIN_NAME]"
type textarea "[URL][DOMAIN_NAME]"
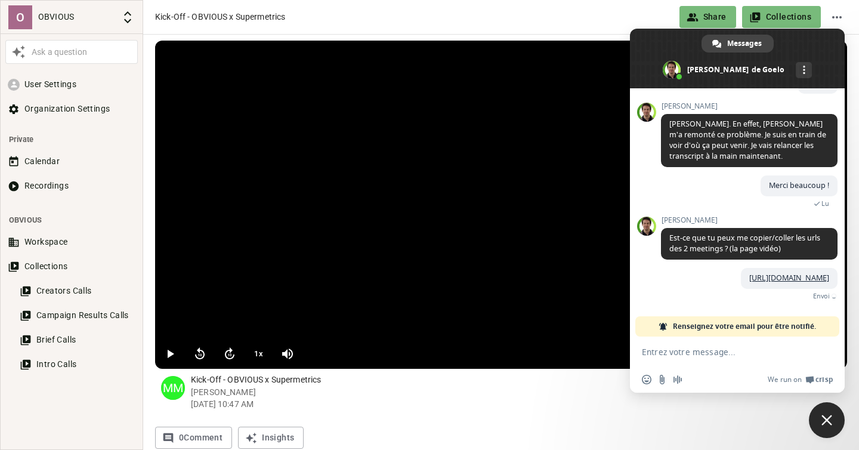
scroll to position [439, 0]
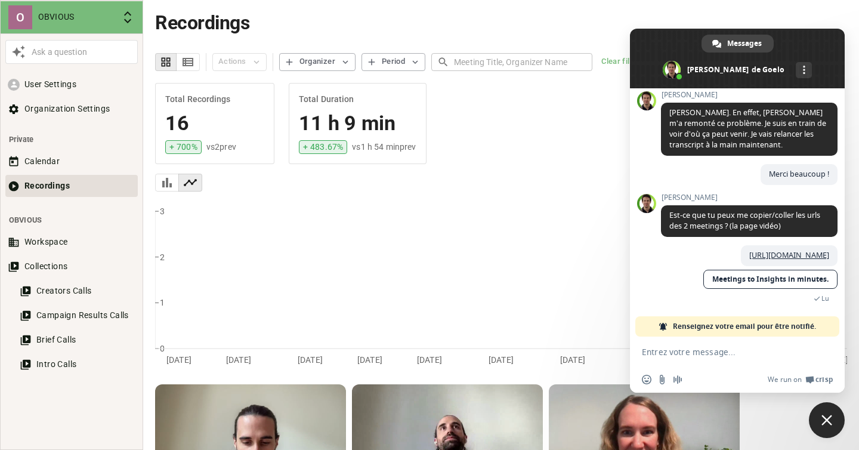
scroll to position [293, 0]
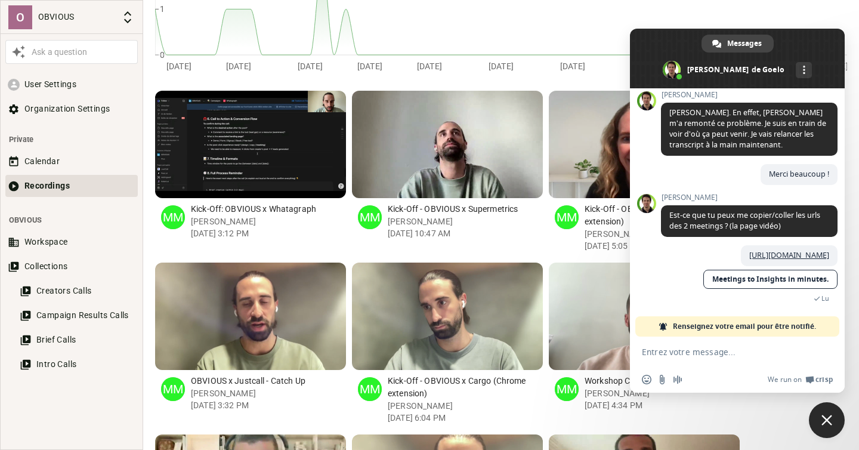
click at [289, 175] on div "button" at bounding box center [290, 144] width 11 height 107
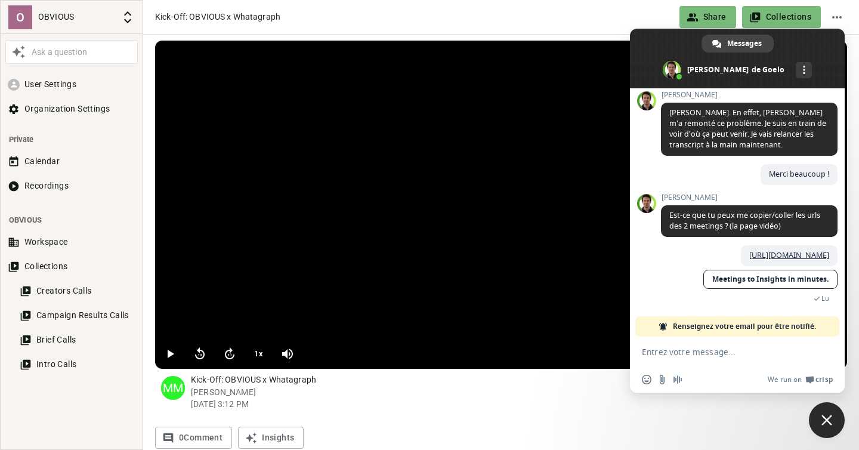
click at [705, 351] on textarea "Entrez votre message..." at bounding box center [724, 352] width 165 height 11
paste textarea "[URL][DOMAIN_NAME]"
type textarea "[URL][DOMAIN_NAME]"
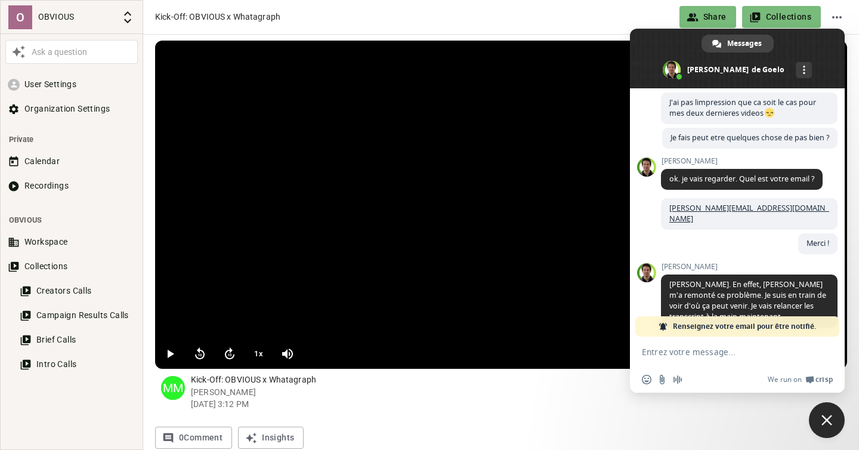
scroll to position [534, 0]
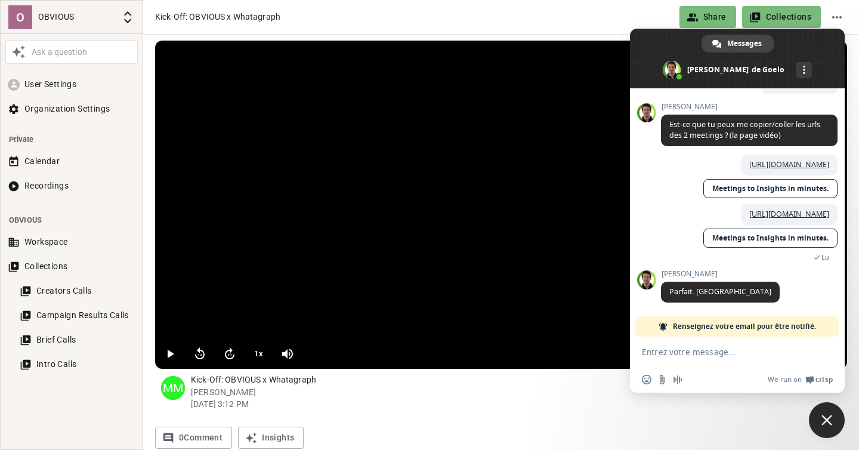
click at [712, 354] on textarea "Entrez votre message..." at bounding box center [724, 352] width 165 height 11
type textarea "Merci a toi :)"
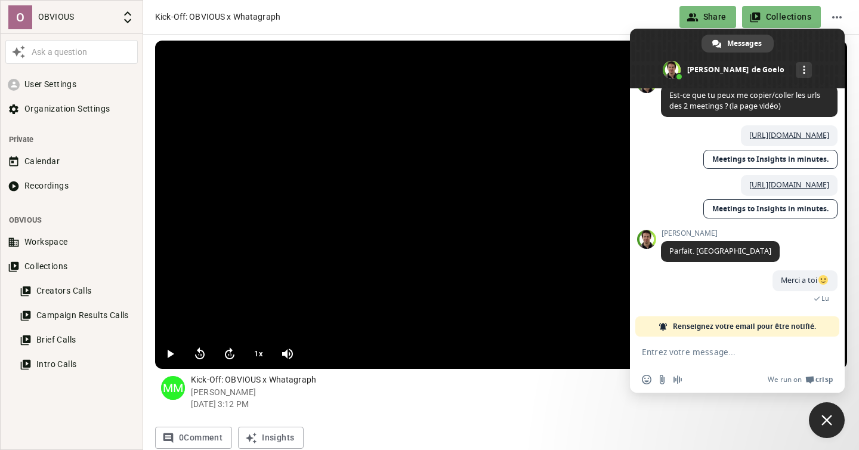
scroll to position [582, 0]
click at [568, 18] on div "Kick-Off: OBVIOUS x Whatagraph" at bounding box center [414, 17] width 518 height 13
click at [561, 24] on div "Kick-Off: OBVIOUS x Whatagraph Share Collections" at bounding box center [501, 17] width 692 height 22
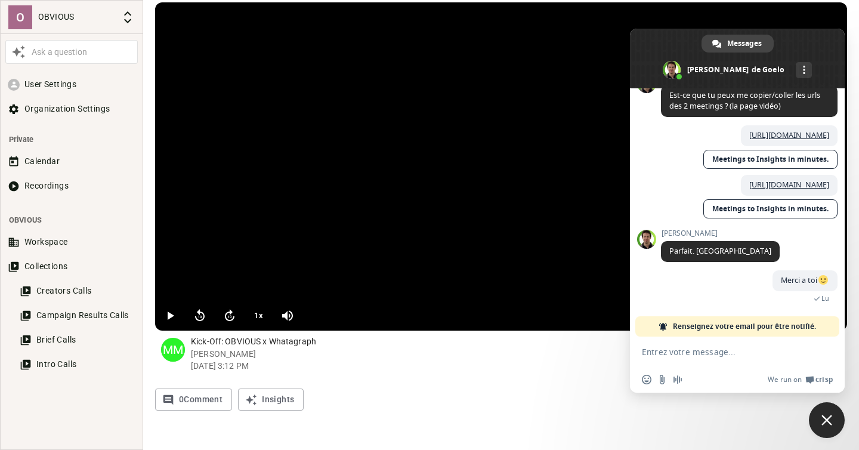
scroll to position [0, 0]
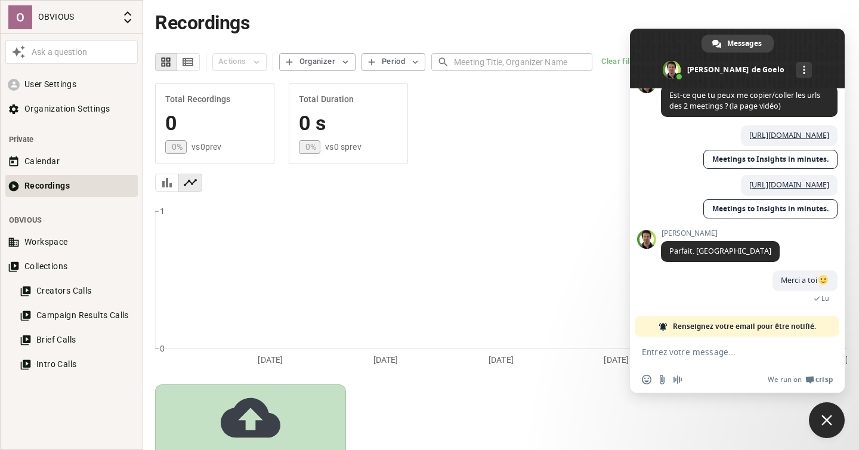
scroll to position [47, 0]
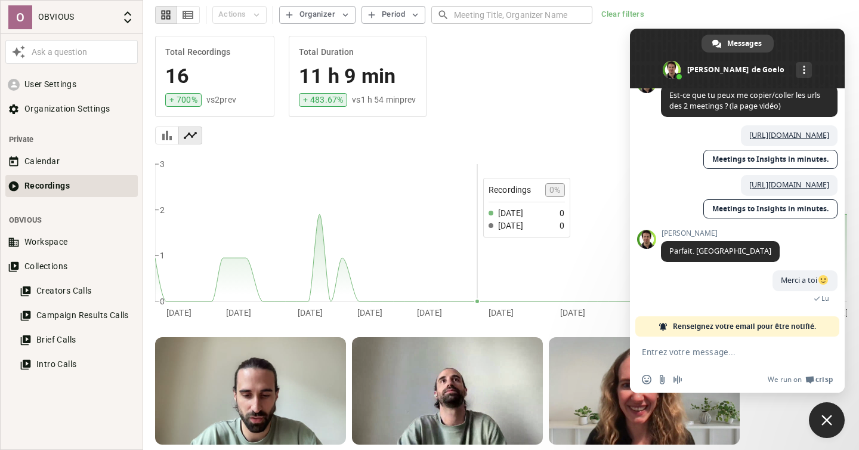
click at [479, 171] on icon "0 1 2 3 Fri, Jul 18 Wed, Jul 23 Tue, Jul 29 Sun, Aug 3 Fri, Aug 8 Thu, Aug 14 W…" at bounding box center [501, 235] width 692 height 179
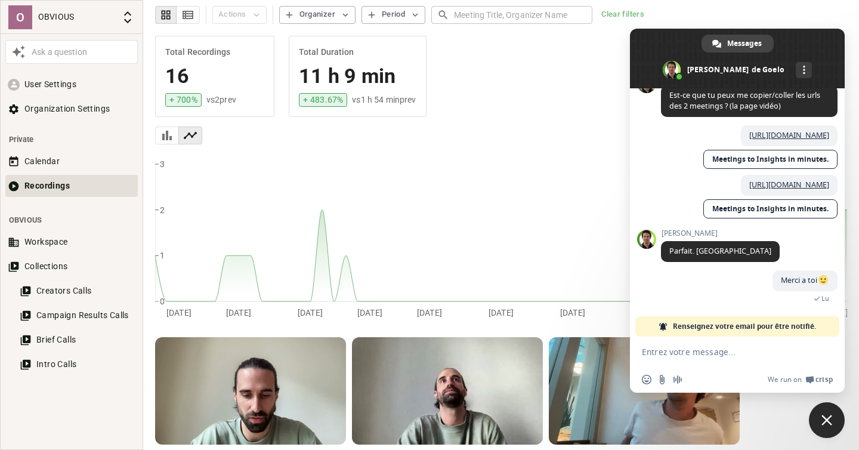
click at [608, 382] on div "button" at bounding box center [603, 390] width 11 height 107
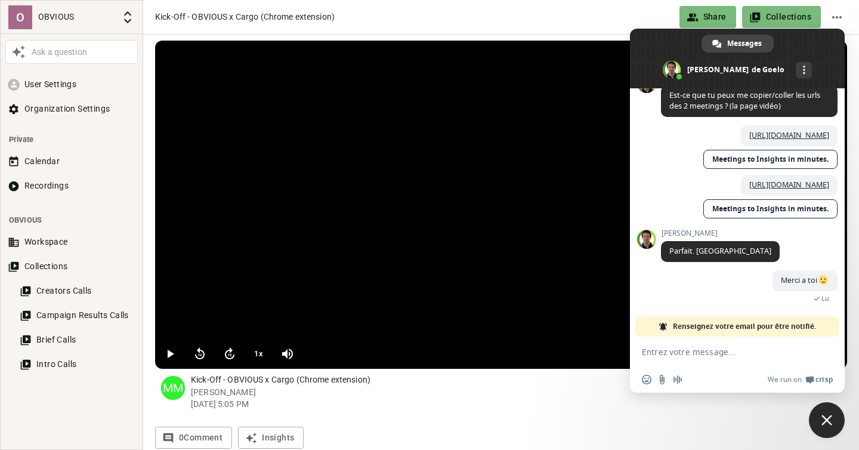
click at [576, 28] on div "Kick-Off - OBVIOUS x Cargo (Chrome extension) Share Collections" at bounding box center [501, 17] width 716 height 34
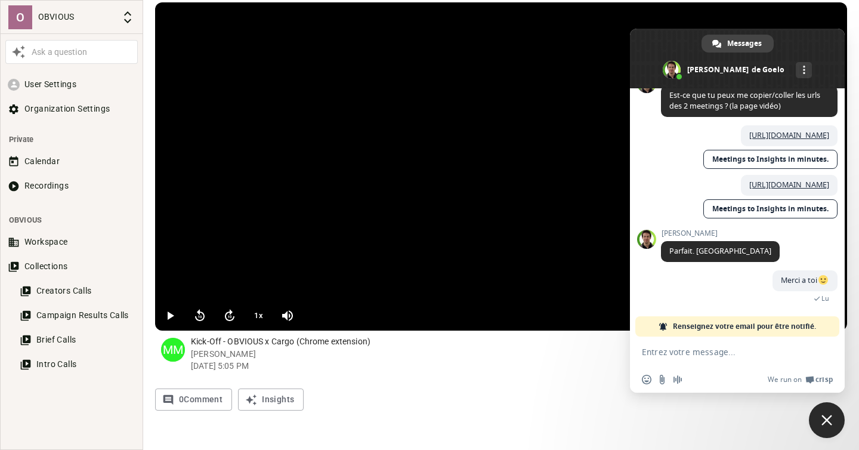
click at [558, 398] on div "0 Comment Insights" at bounding box center [501, 399] width 692 height 22
click at [702, 356] on textarea "Entrez votre message..." at bounding box center [724, 352] width 165 height 11
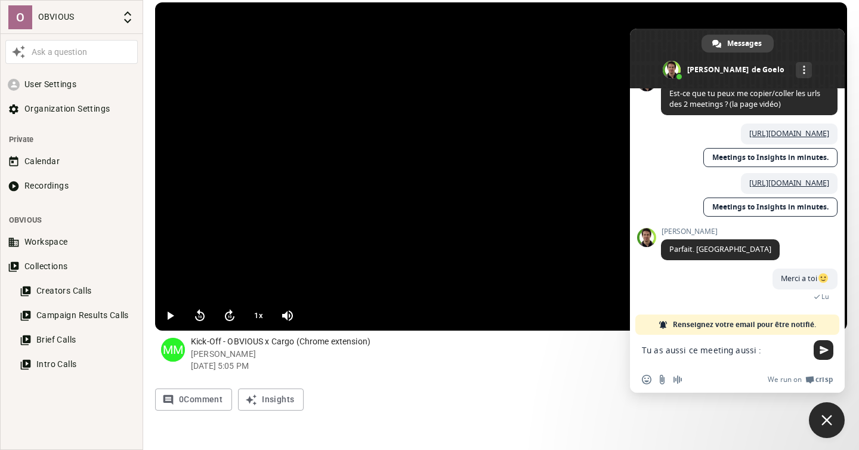
paste textarea "[URL][DOMAIN_NAME]"
type textarea "Tu as aussi ce meeting aussi : https://app.goelo.com/o/67ecdee3-fbfb-4f8f-b3b9-…"
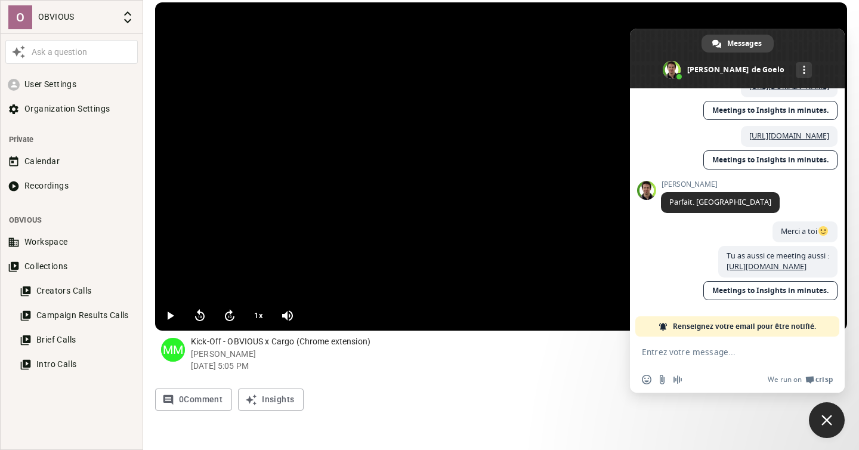
scroll to position [654, 0]
click at [500, 365] on p "Martin Mourot Sep 11, 2025 5:05 PM" at bounding box center [519, 360] width 656 height 24
click at [796, 38] on span at bounding box center [737, 59] width 215 height 60
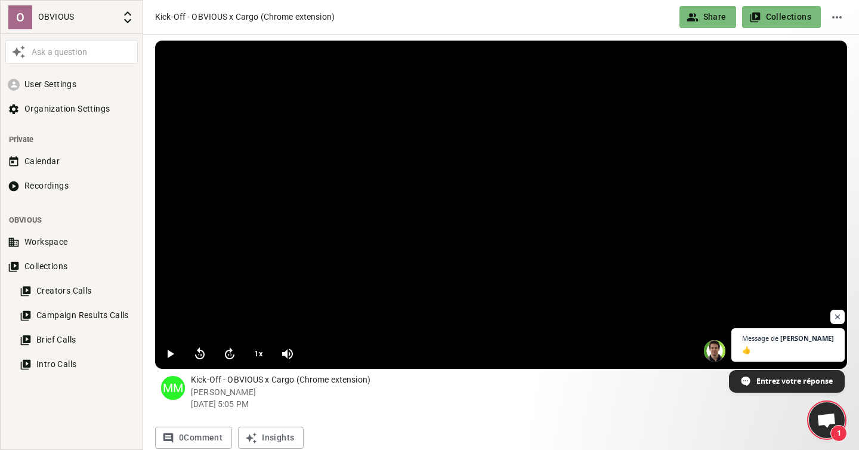
scroll to position [695, 0]
click at [797, 347] on span "👍" at bounding box center [787, 349] width 93 height 11
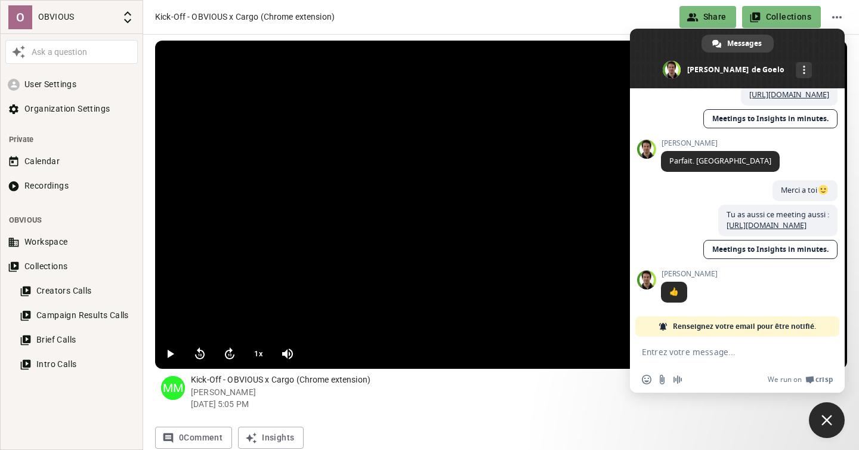
click at [610, 31] on div "Kick-Off - OBVIOUS x Cargo (Chrome extension) Share Collections" at bounding box center [501, 17] width 716 height 34
click at [830, 418] on span "Fermer le chat" at bounding box center [826, 420] width 11 height 11
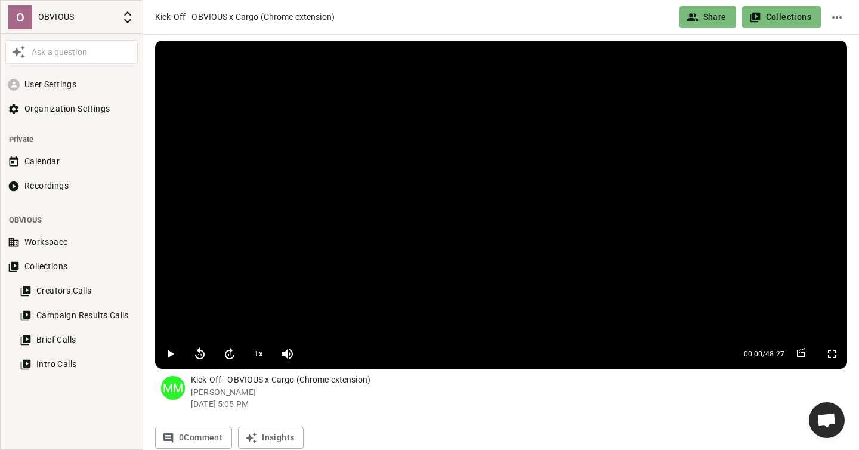
scroll to position [38, 0]
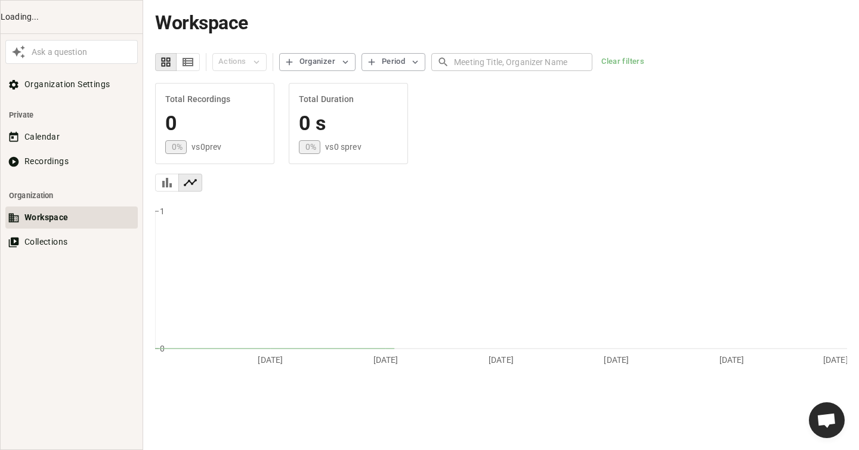
scroll to position [695, 0]
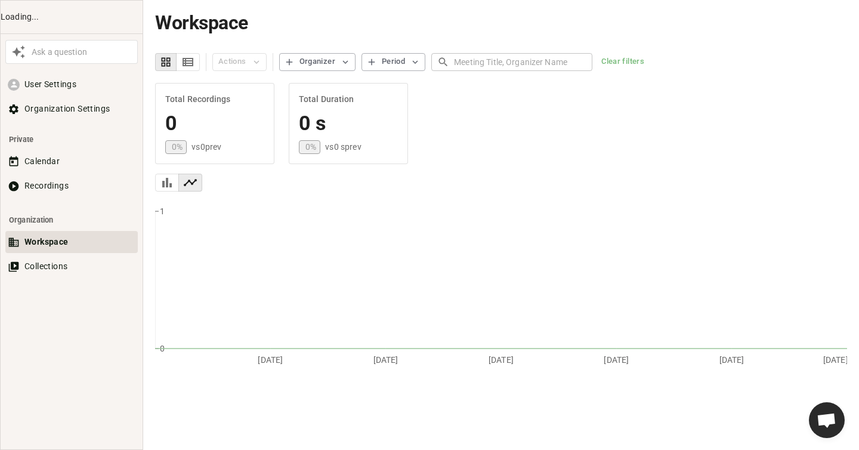
click at [824, 421] on span "Ouvrir le chat" at bounding box center [827, 421] width 20 height 17
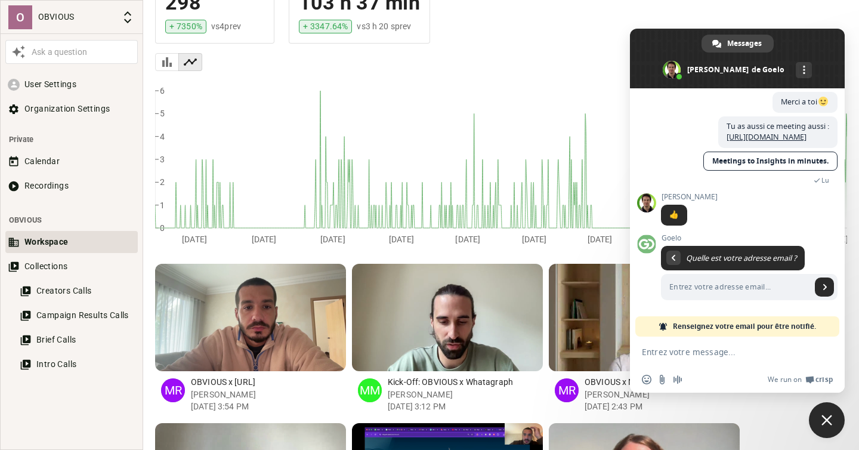
scroll to position [132, 0]
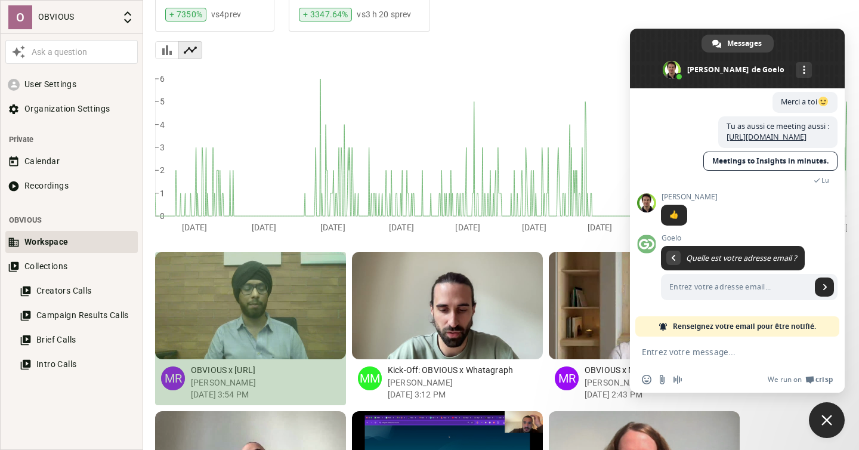
click at [244, 317] on div "button" at bounding box center [244, 305] width 11 height 107
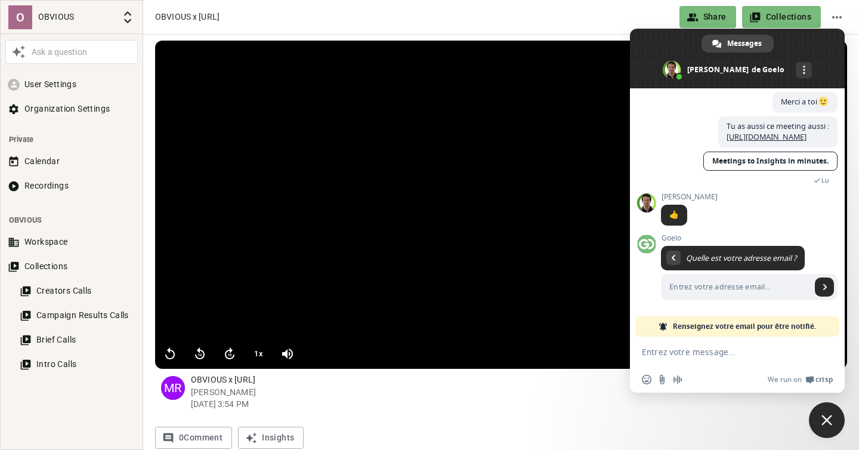
click at [631, 14] on div "OBVIOUS x Gomarble.ai" at bounding box center [414, 17] width 518 height 13
click at [629, 17] on div "OBVIOUS x Gomarble.ai" at bounding box center [414, 17] width 518 height 13
click at [820, 415] on span "Fermer le chat" at bounding box center [827, 420] width 36 height 36
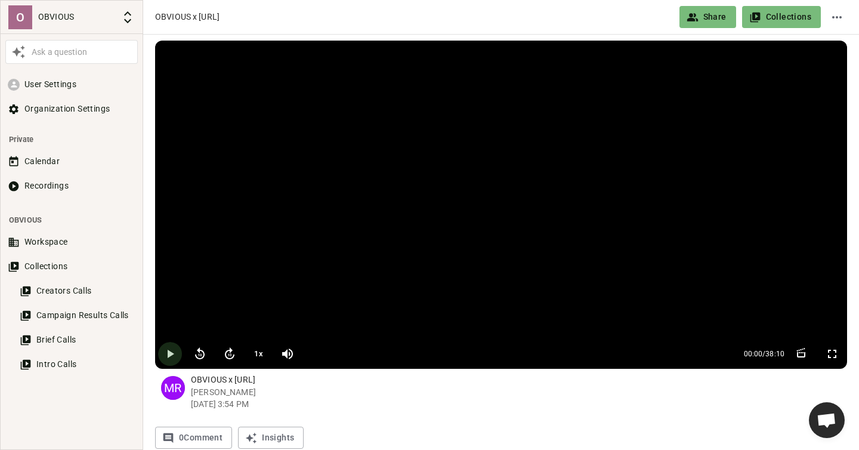
click at [164, 354] on icon "button" at bounding box center [170, 354] width 14 height 14
click at [706, 316] on video at bounding box center [501, 190] width 692 height 298
click at [172, 350] on icon "button" at bounding box center [170, 354] width 14 height 14
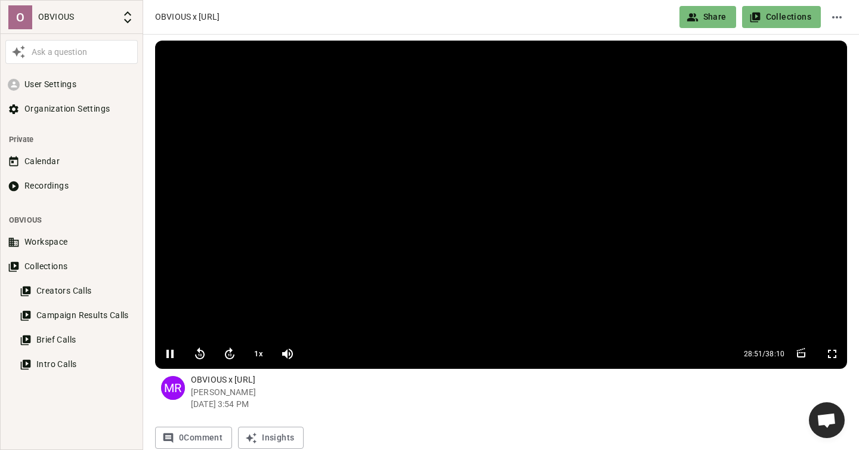
click at [242, 381] on p "OBVIOUS x Gomarble.ai" at bounding box center [519, 379] width 656 height 13
copy p "Gomarble.ai"
